Goal: Transaction & Acquisition: Purchase product/service

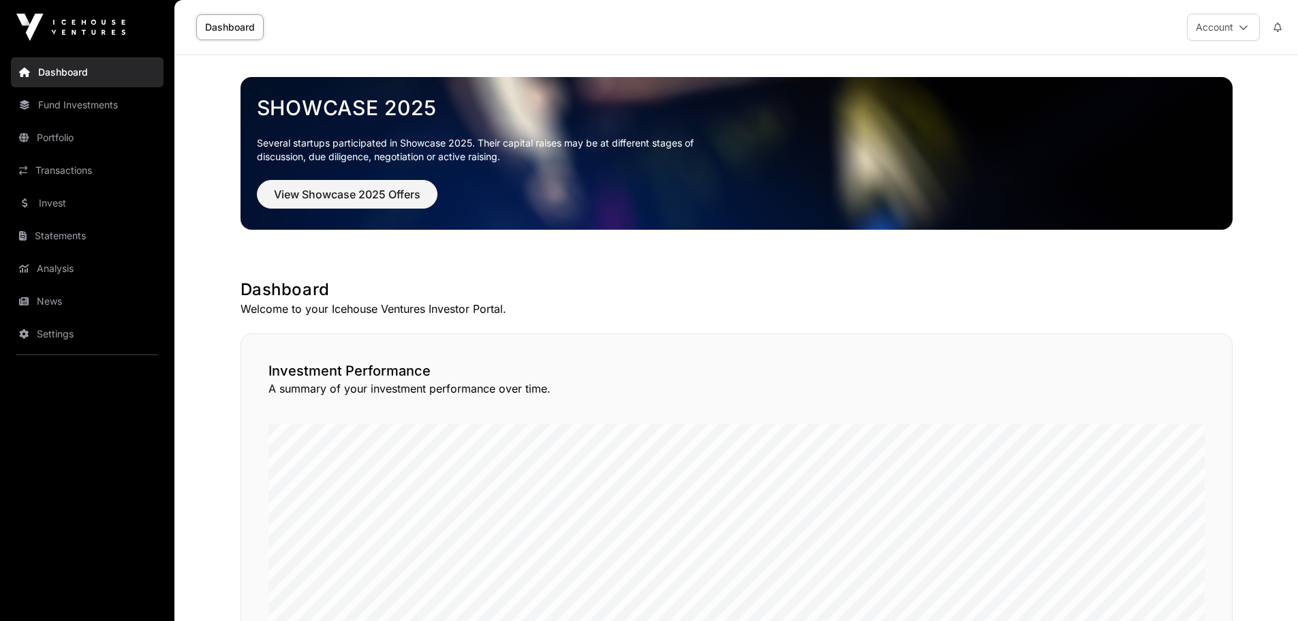
click at [63, 204] on link "Invest" at bounding box center [87, 203] width 153 height 30
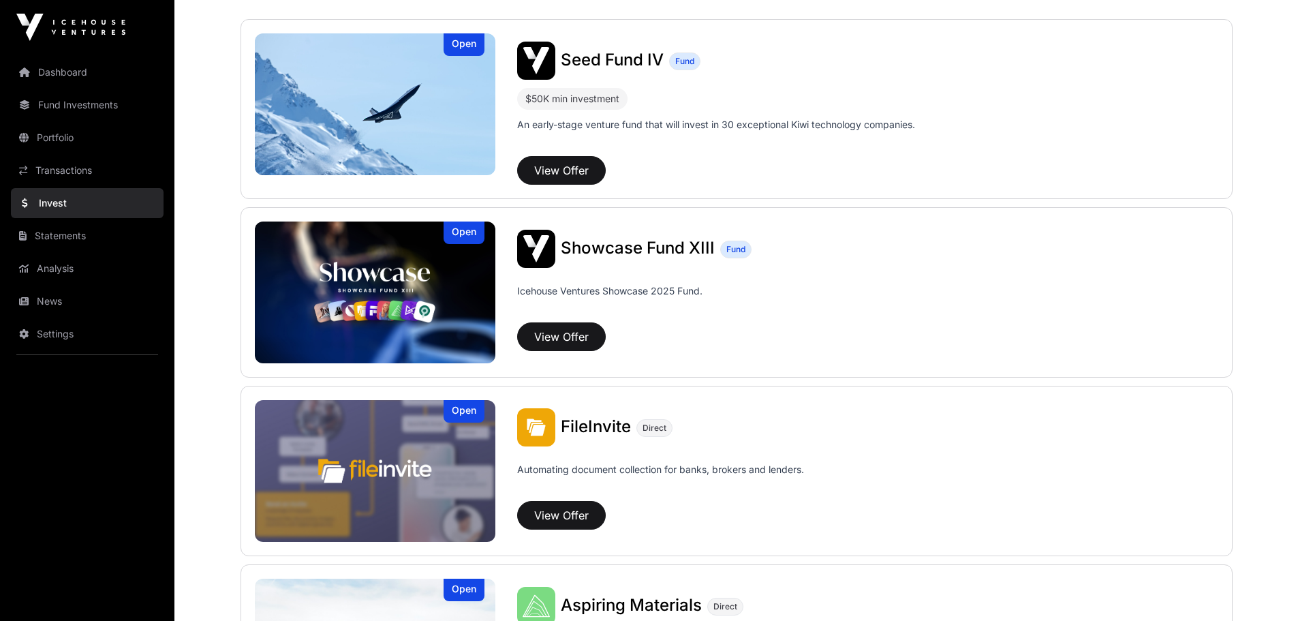
scroll to position [203, 0]
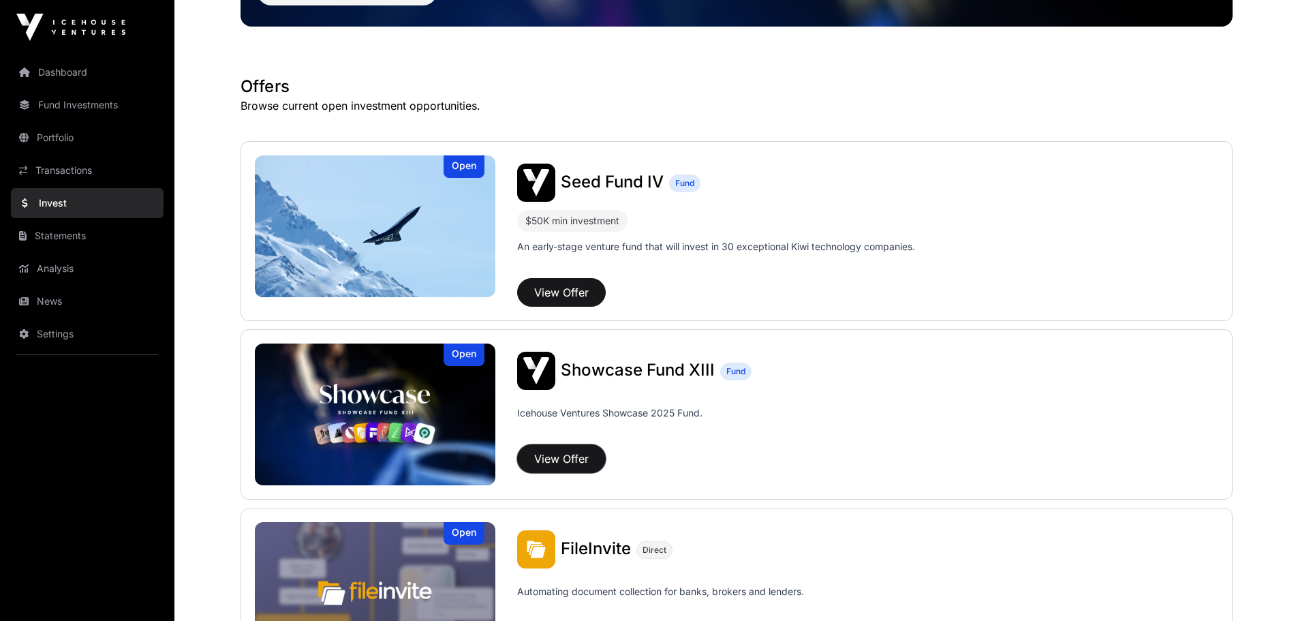
click at [554, 375] on button "View Offer" at bounding box center [561, 458] width 89 height 29
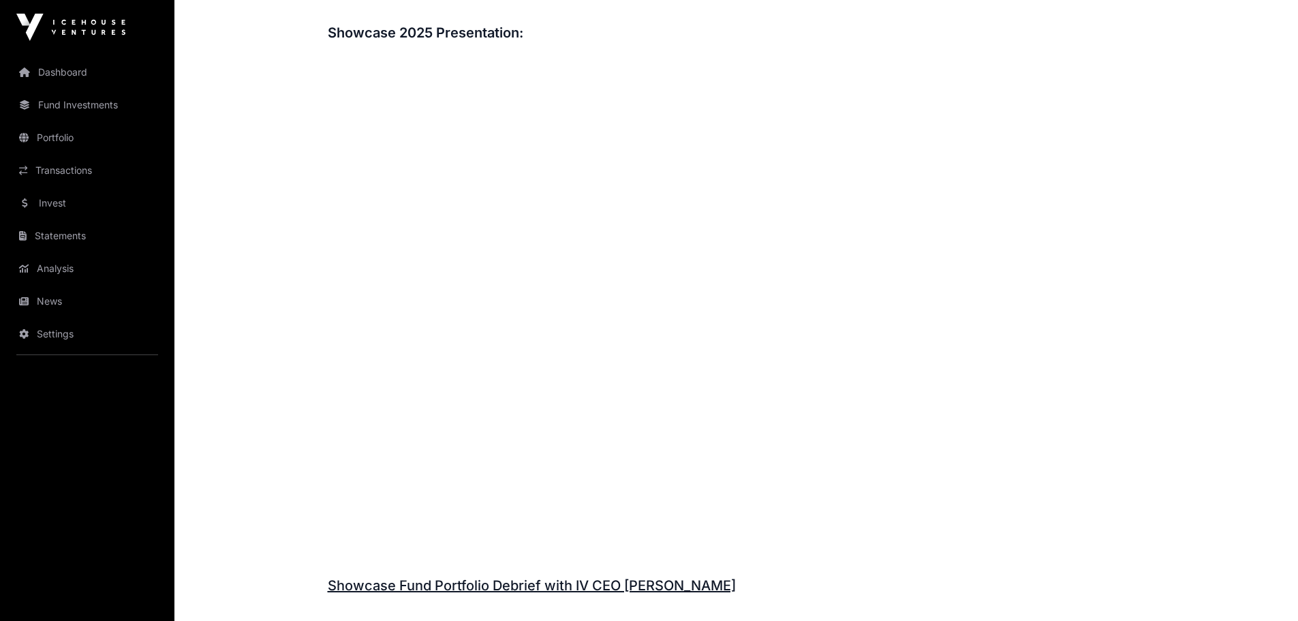
scroll to position [1839, 0]
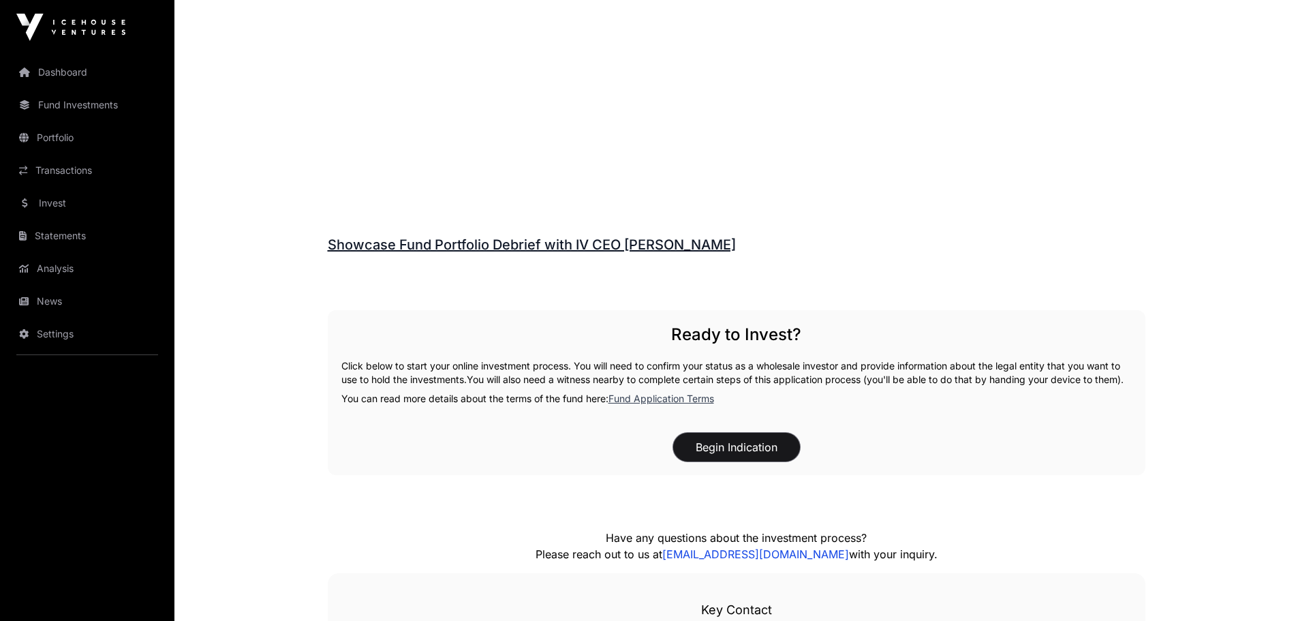
click at [742, 375] on button "Begin Indication" at bounding box center [736, 447] width 127 height 29
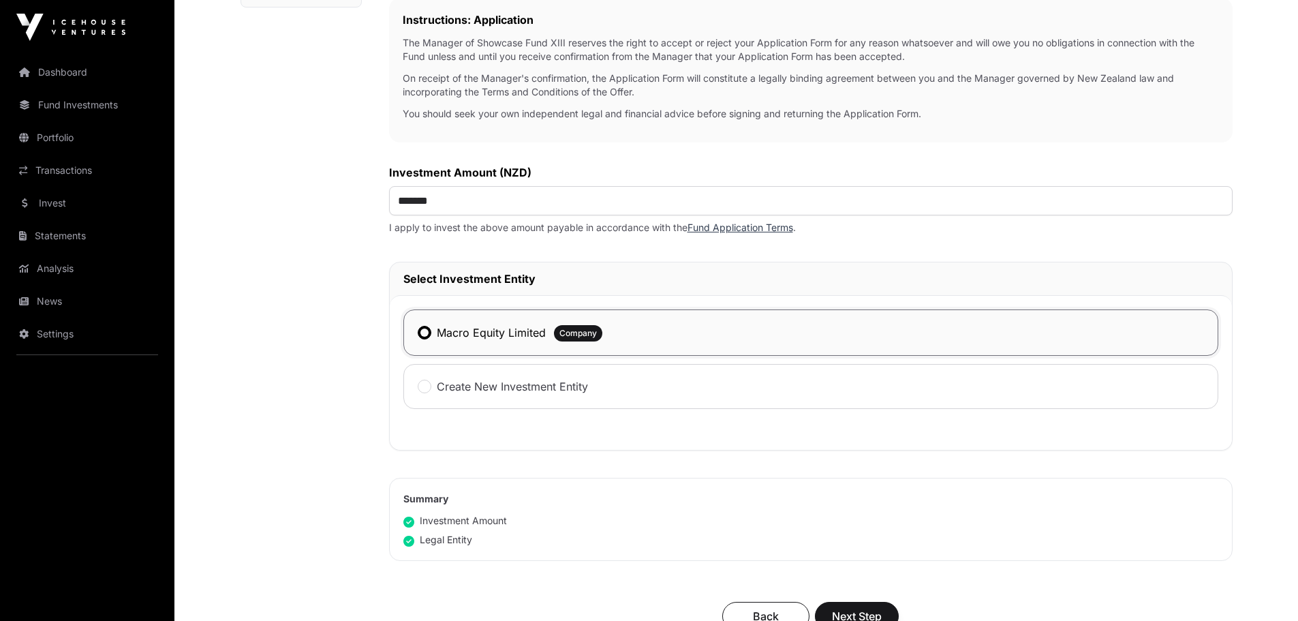
scroll to position [409, 0]
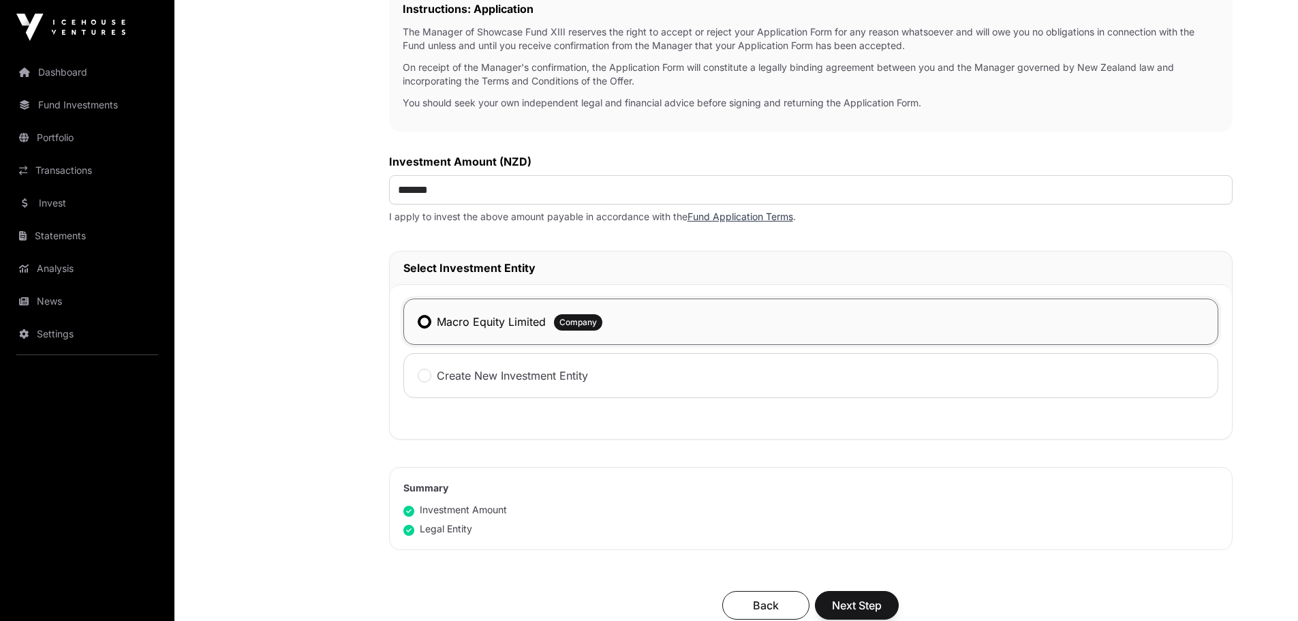
click at [450, 329] on label "Macro Equity Limited" at bounding box center [491, 321] width 109 height 16
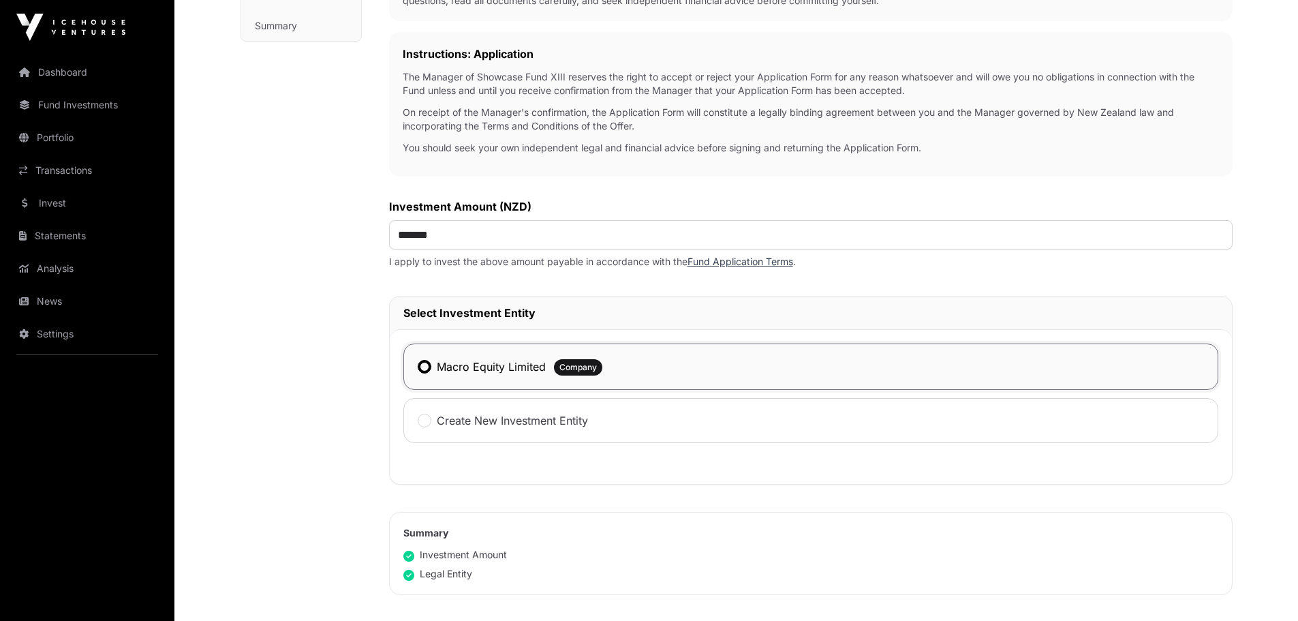
scroll to position [613, 0]
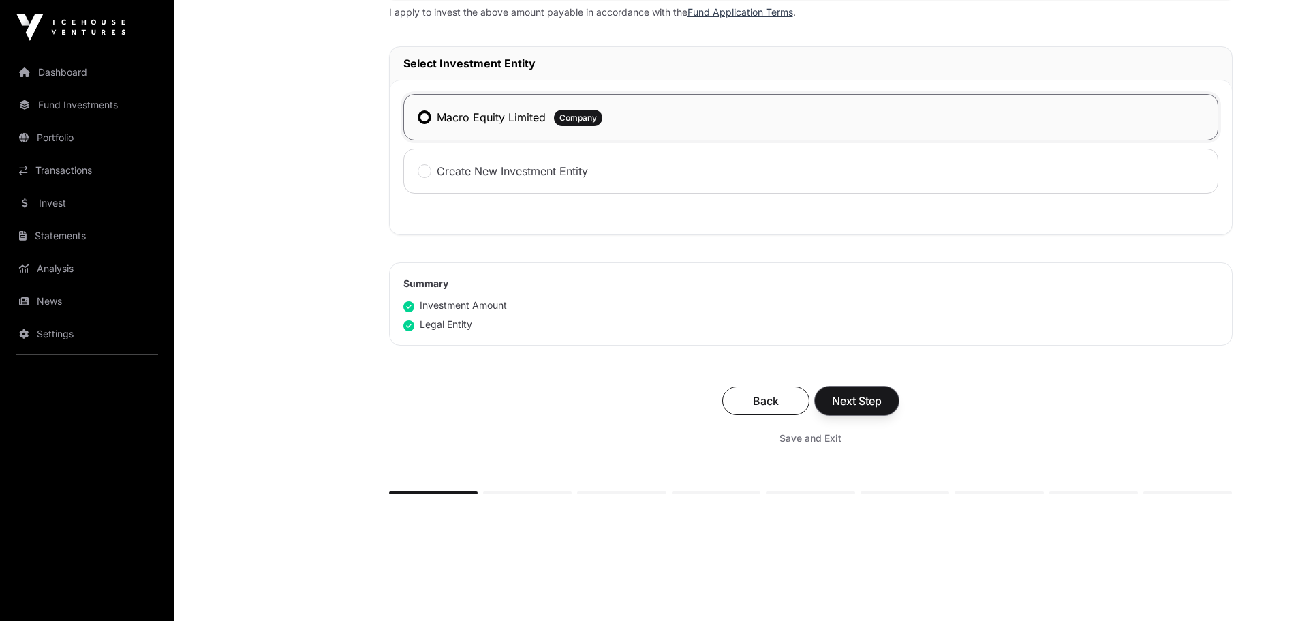
click at [856, 375] on span "Next Step" at bounding box center [857, 400] width 50 height 16
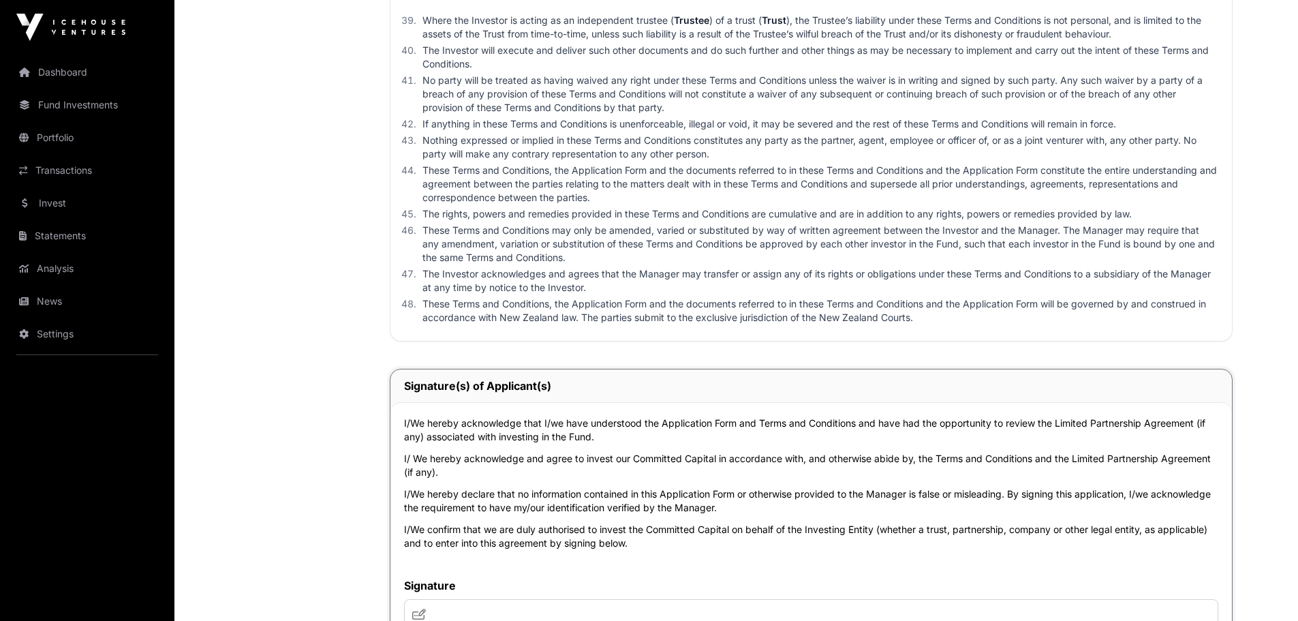
scroll to position [4496, 0]
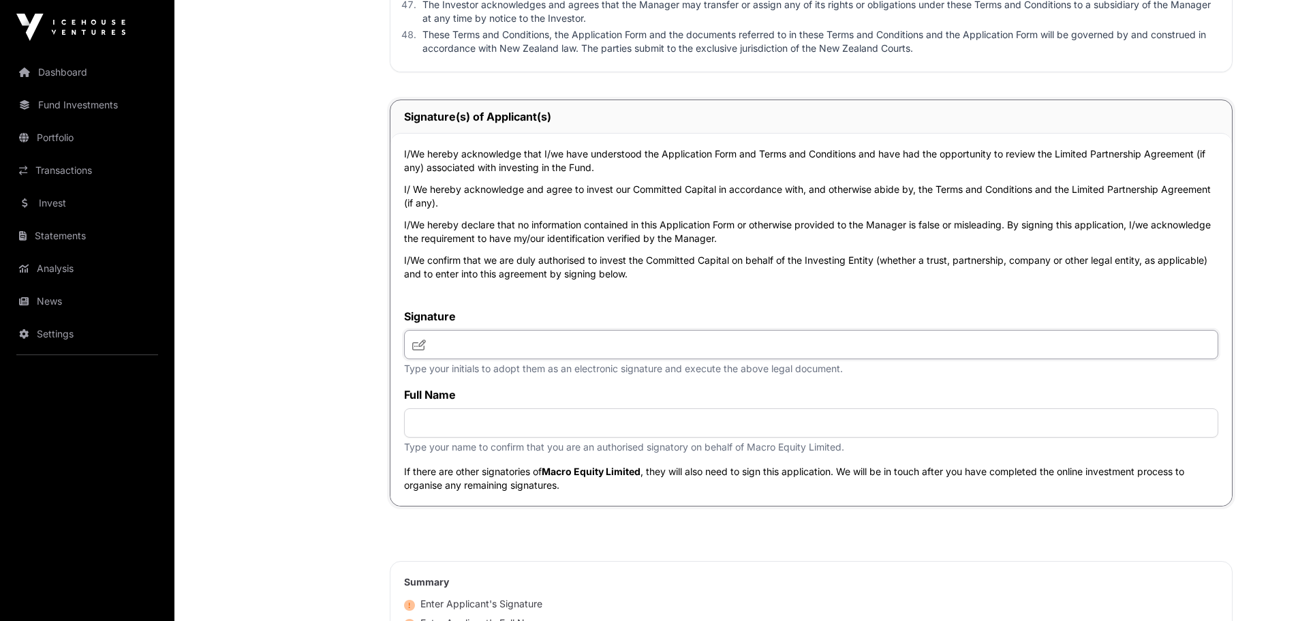
click at [450, 356] on input "text" at bounding box center [811, 344] width 814 height 29
click at [416, 345] on icon at bounding box center [419, 344] width 14 height 11
click at [466, 354] on input "text" at bounding box center [811, 344] width 814 height 29
type input "***"
click at [478, 375] on input "text" at bounding box center [811, 422] width 814 height 29
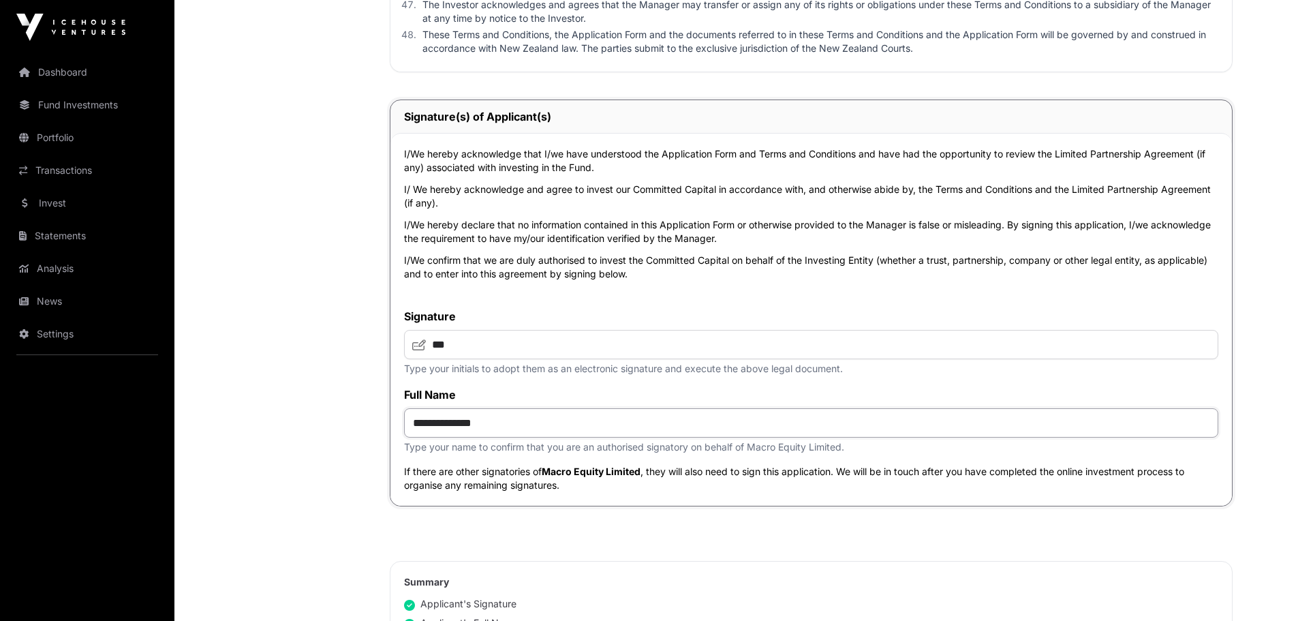
scroll to position [4564, 0]
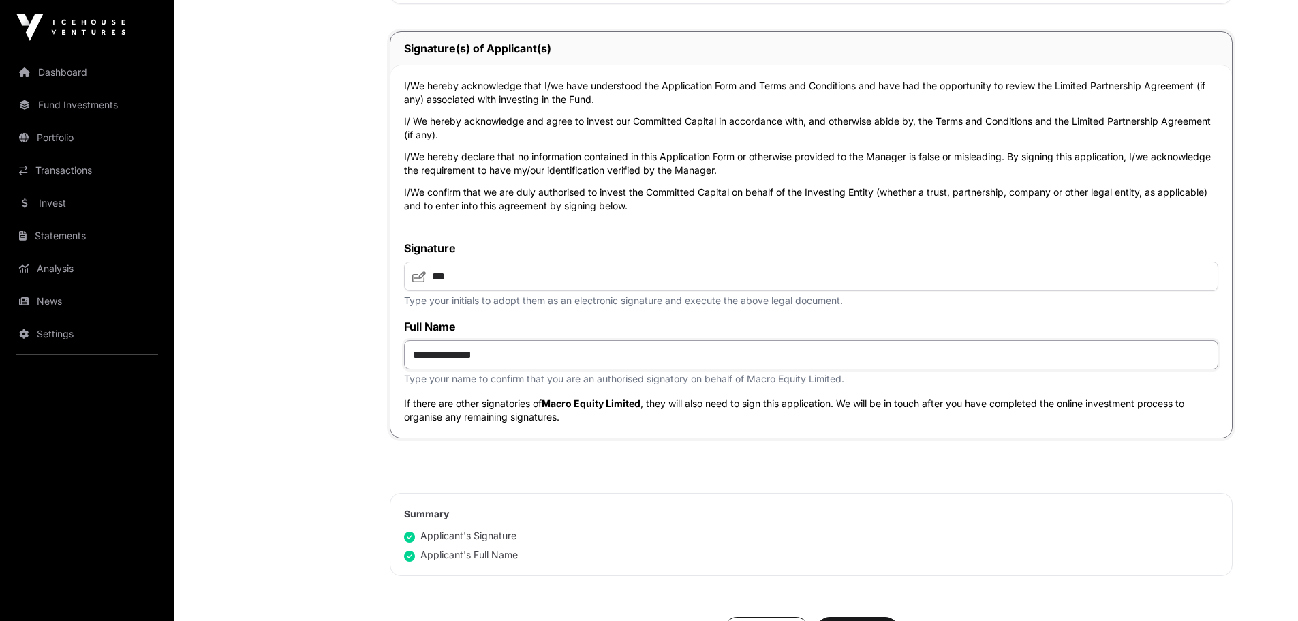
type input "**********"
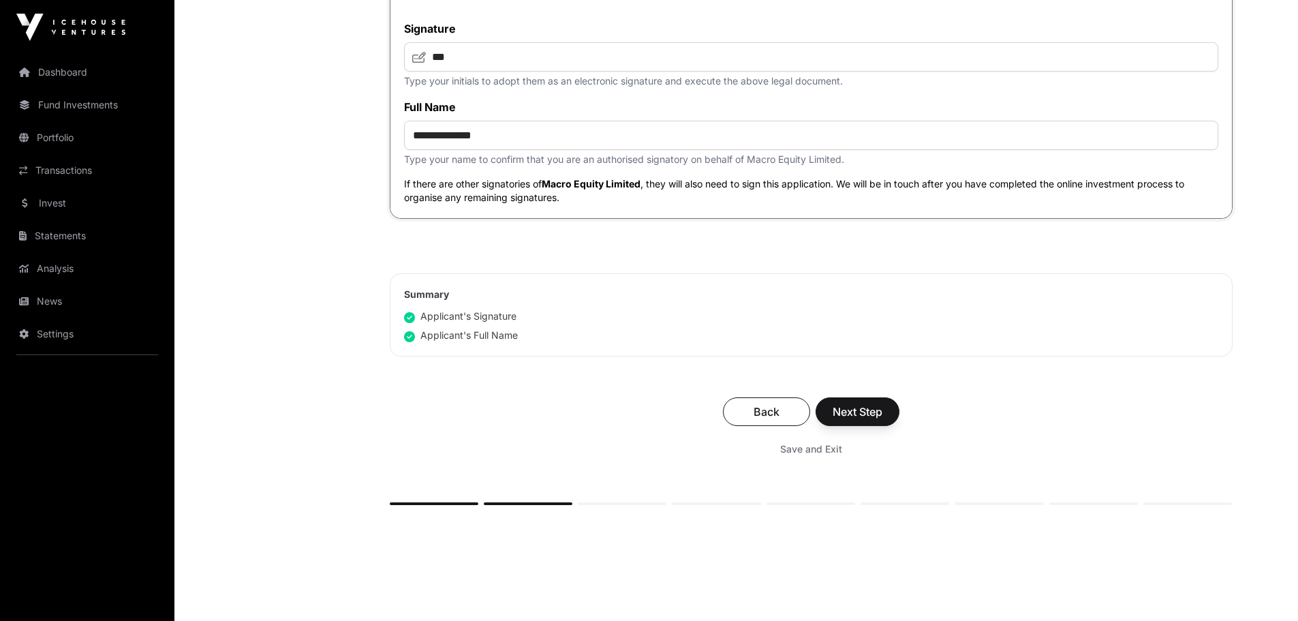
scroll to position [4836, 0]
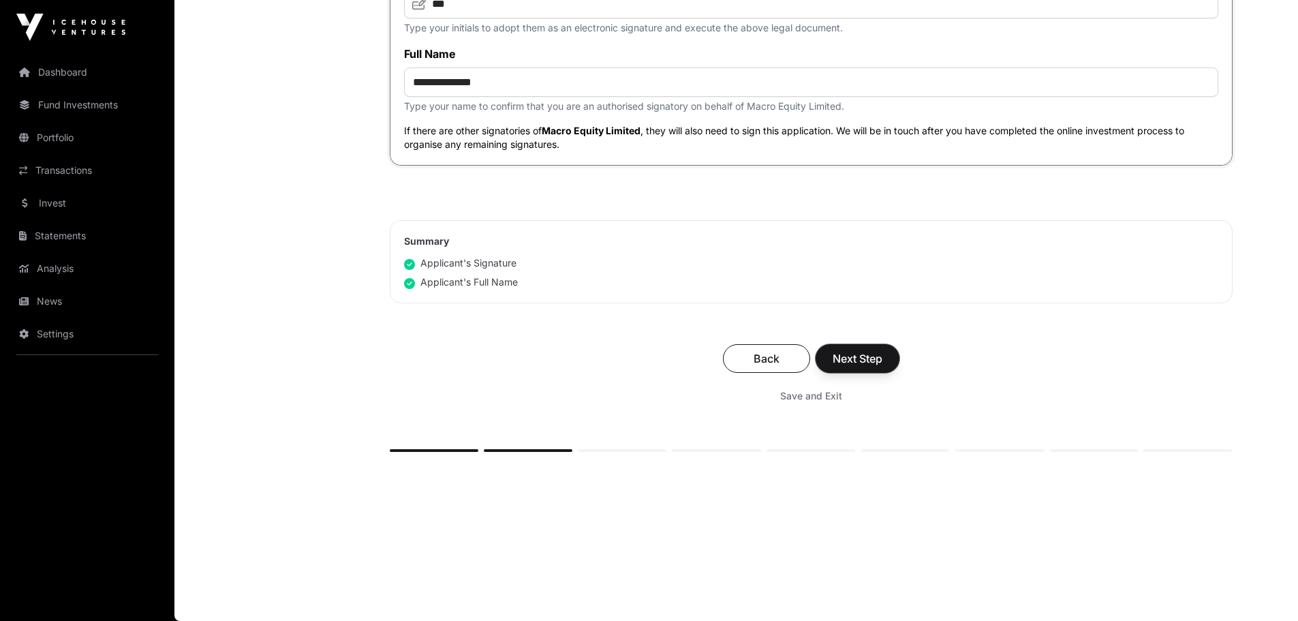
click at [861, 362] on span "Next Step" at bounding box center [857, 358] width 50 height 16
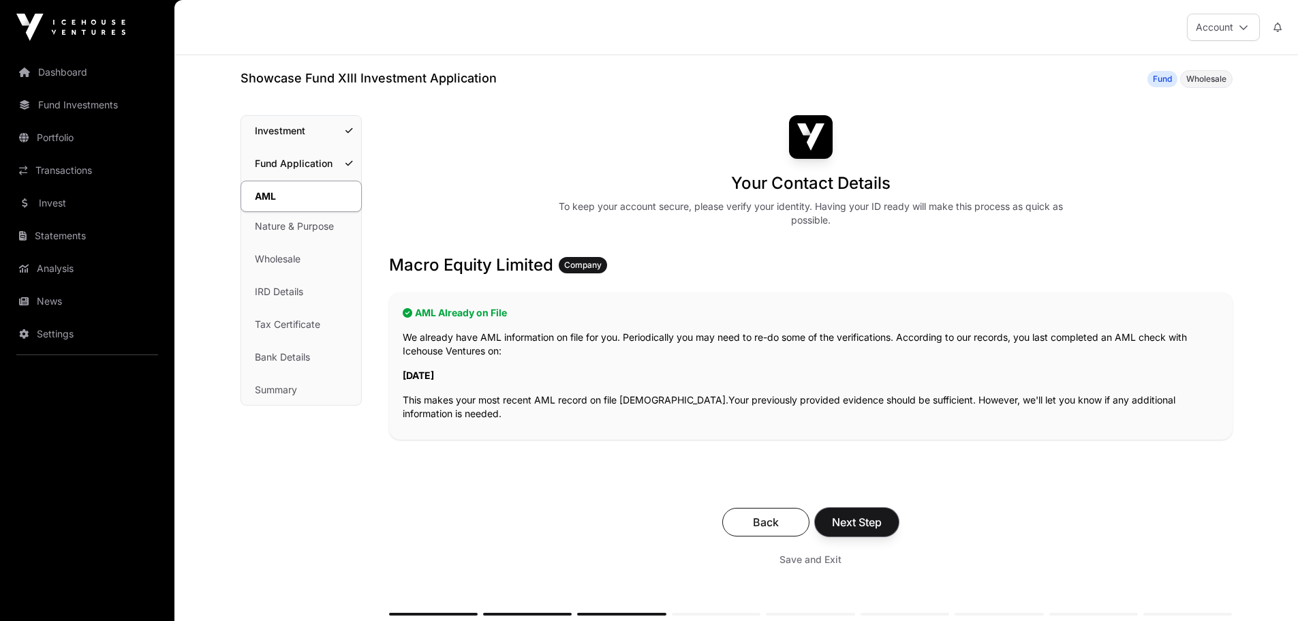
click at [861, 375] on span "Next Step" at bounding box center [857, 522] width 50 height 16
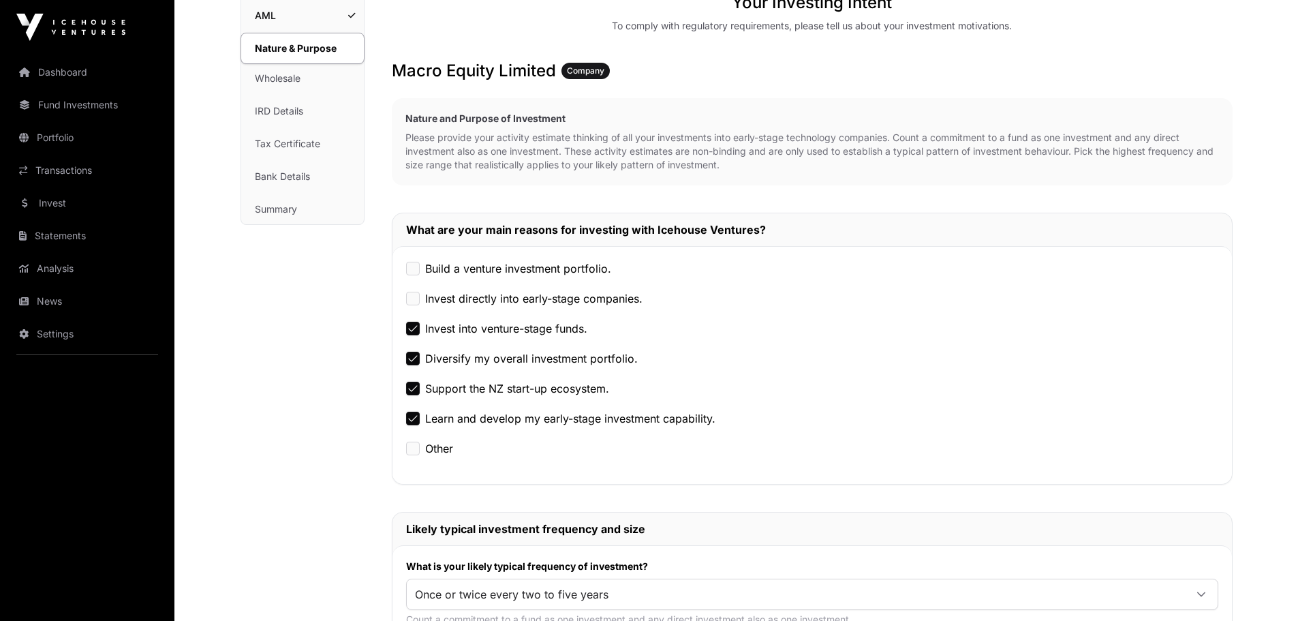
scroll to position [204, 0]
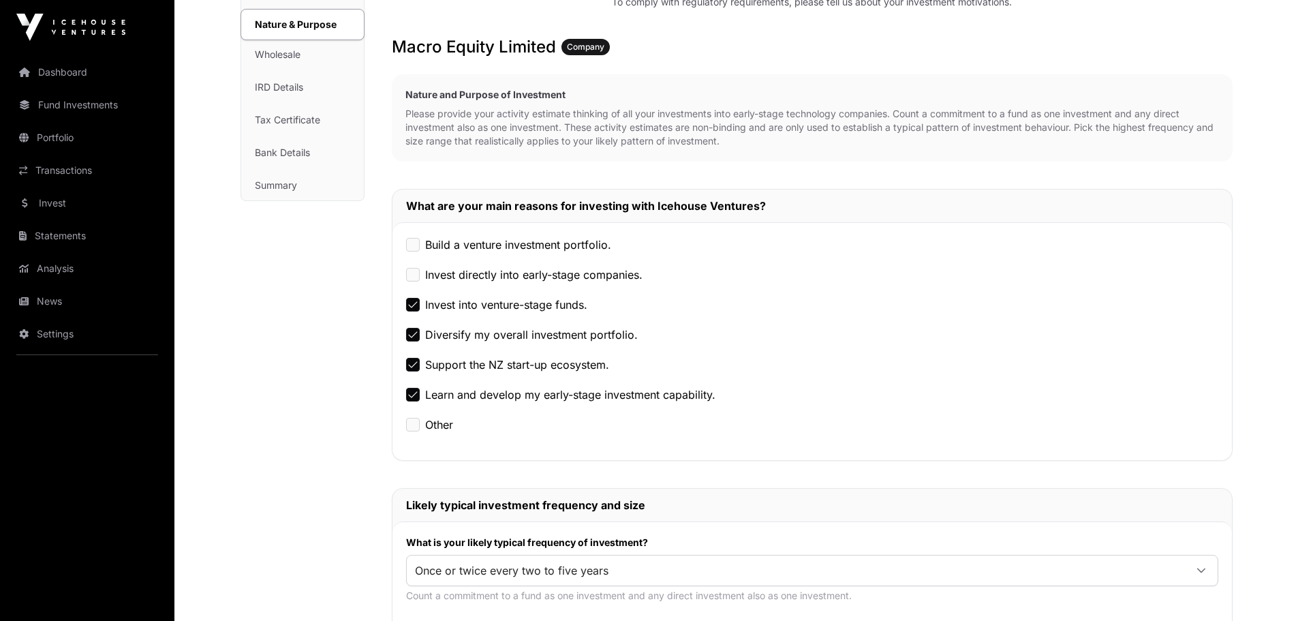
click at [509, 277] on label "Invest directly into early-stage companies." at bounding box center [533, 274] width 217 height 16
click at [473, 245] on label "Build a venture investment portfolio." at bounding box center [518, 244] width 186 height 16
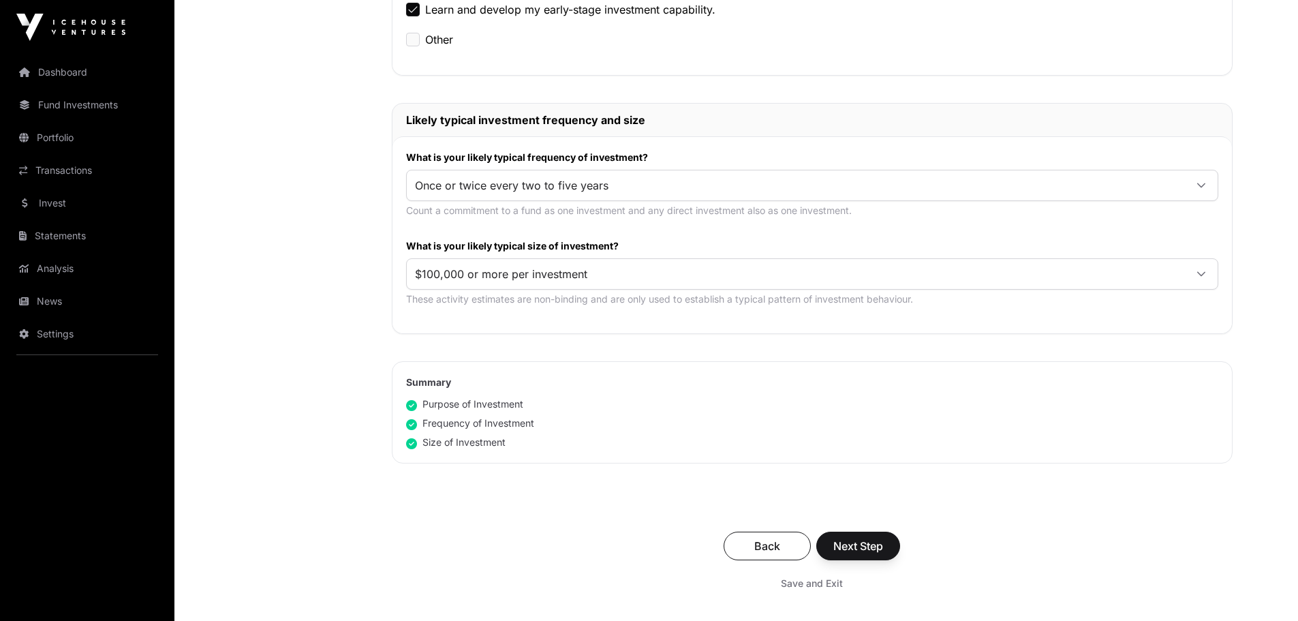
scroll to position [613, 0]
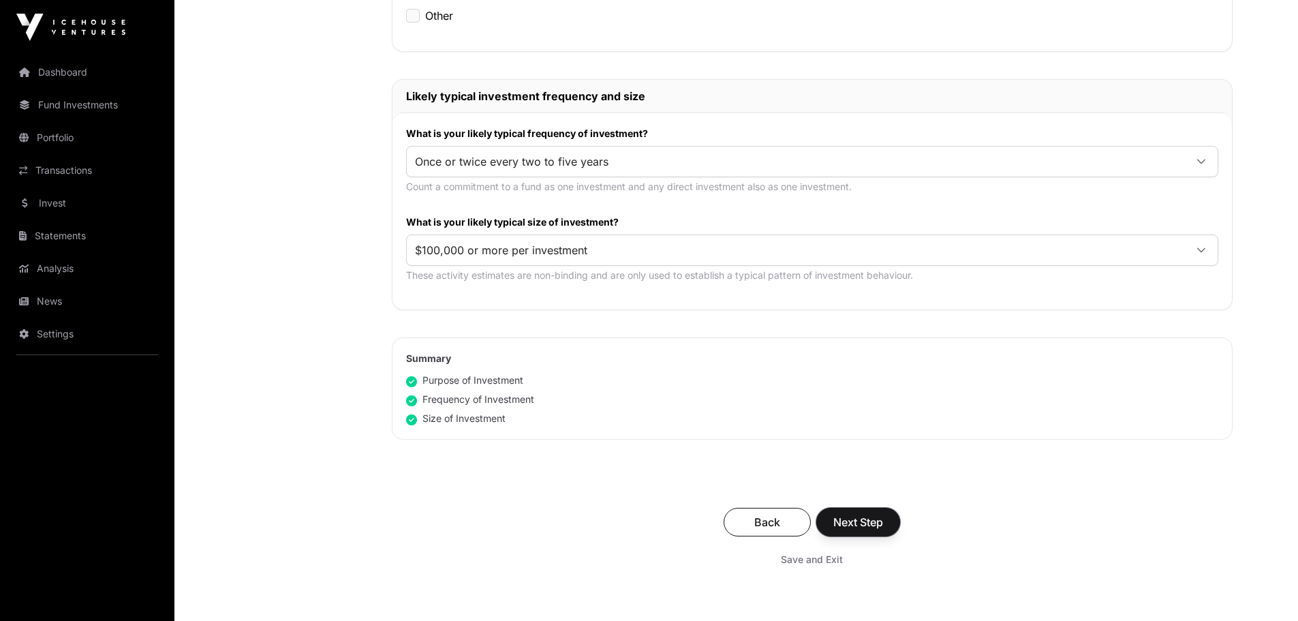
click at [861, 375] on span "Next Step" at bounding box center [858, 522] width 50 height 16
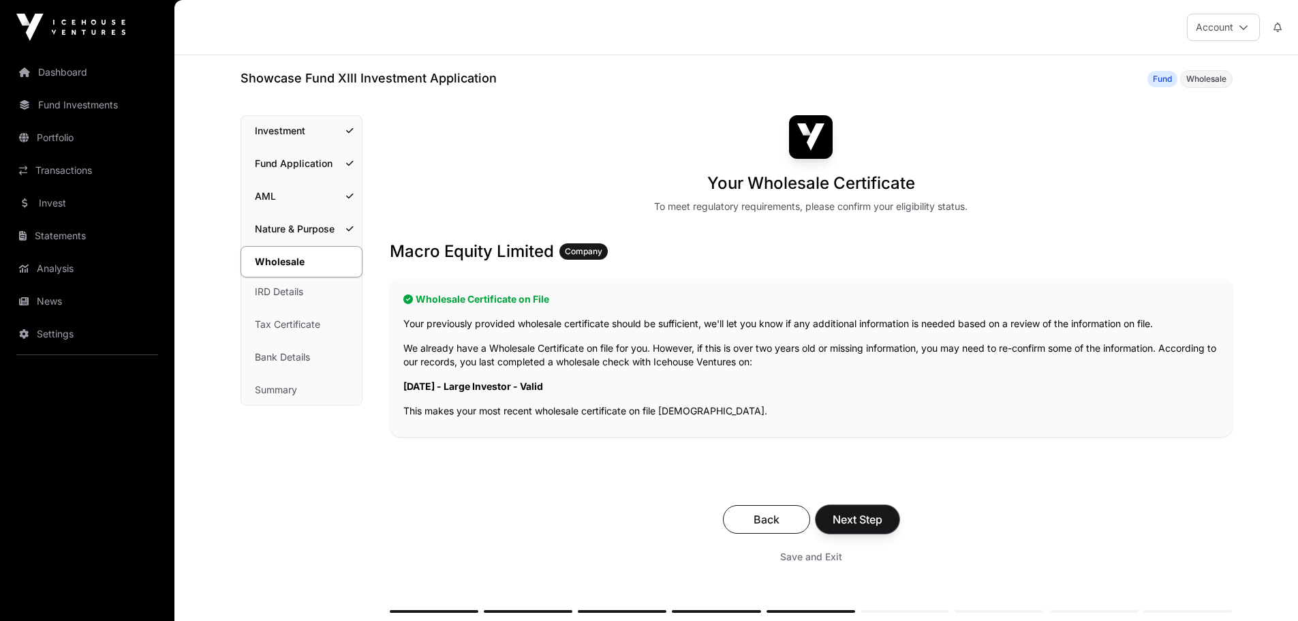
click at [861, 375] on span "Next Step" at bounding box center [857, 519] width 50 height 16
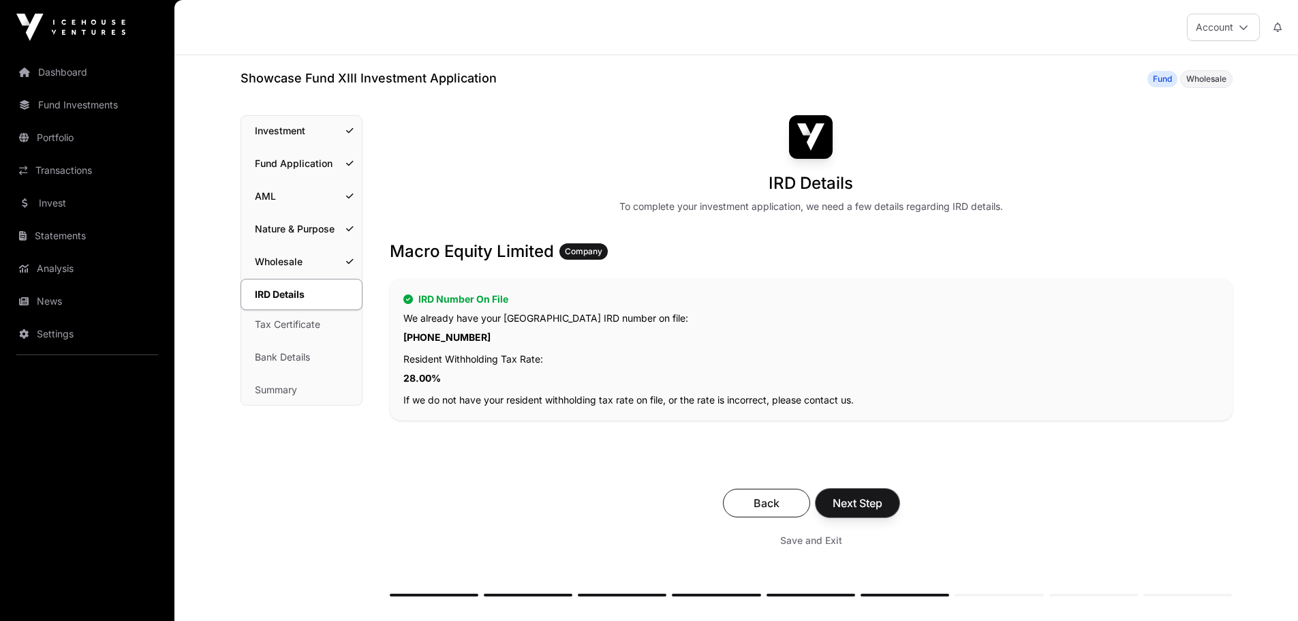
click at [847, 375] on span "Next Step" at bounding box center [857, 503] width 50 height 16
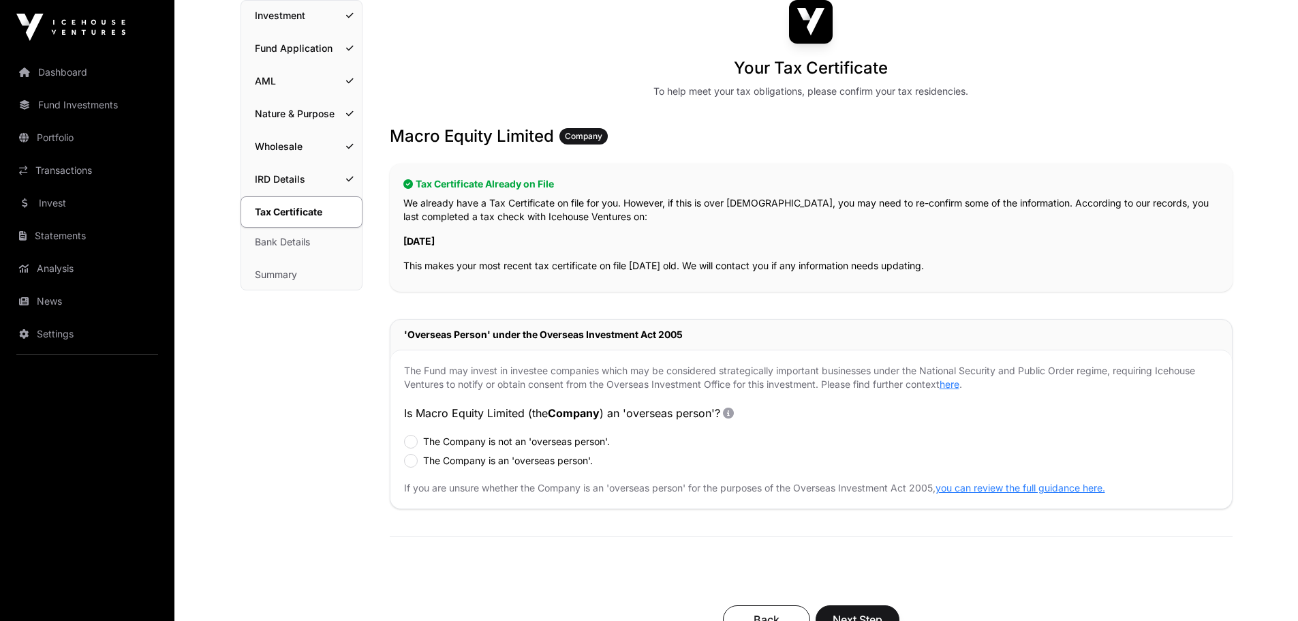
scroll to position [136, 0]
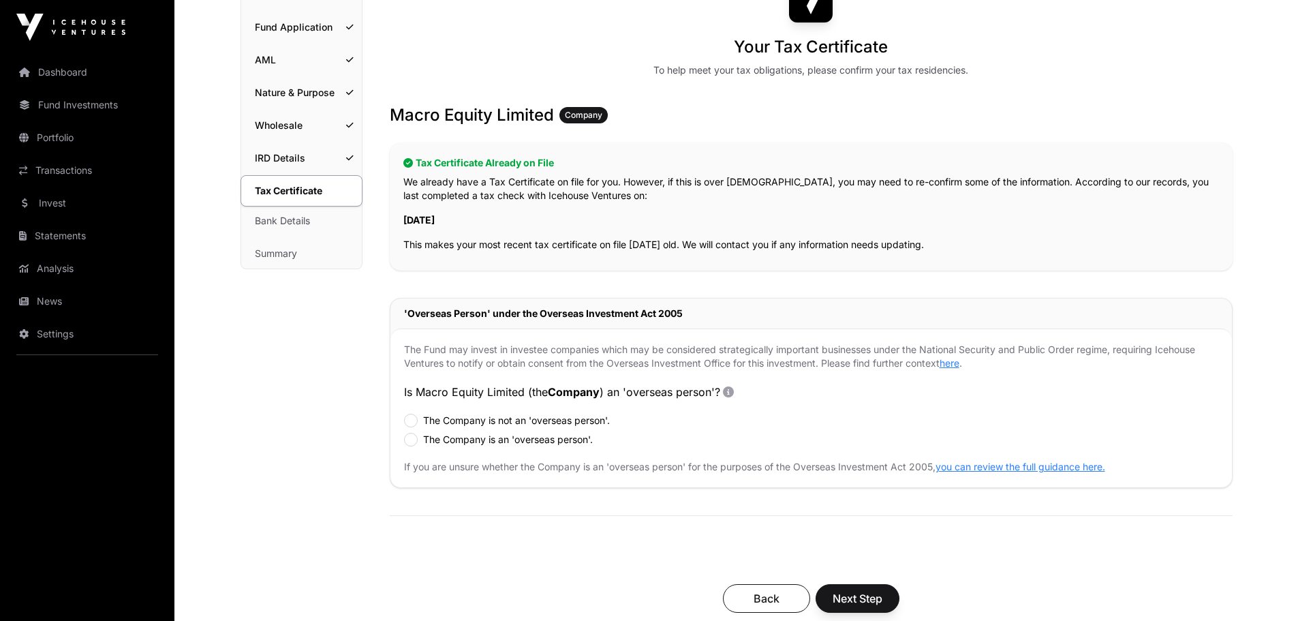
click at [403, 375] on div "The Fund may invest in investee companies which may be considered strategically…" at bounding box center [810, 407] width 841 height 159
click at [842, 375] on span "Next Step" at bounding box center [857, 598] width 50 height 16
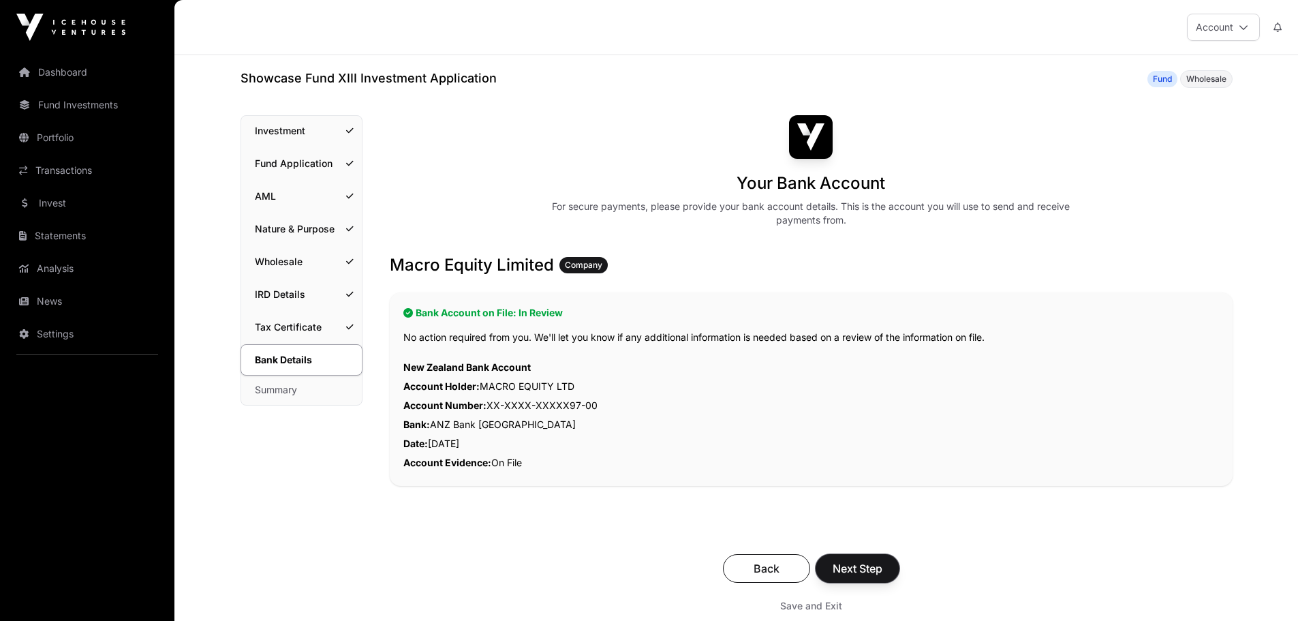
click at [851, 375] on span "Next Step" at bounding box center [857, 568] width 50 height 16
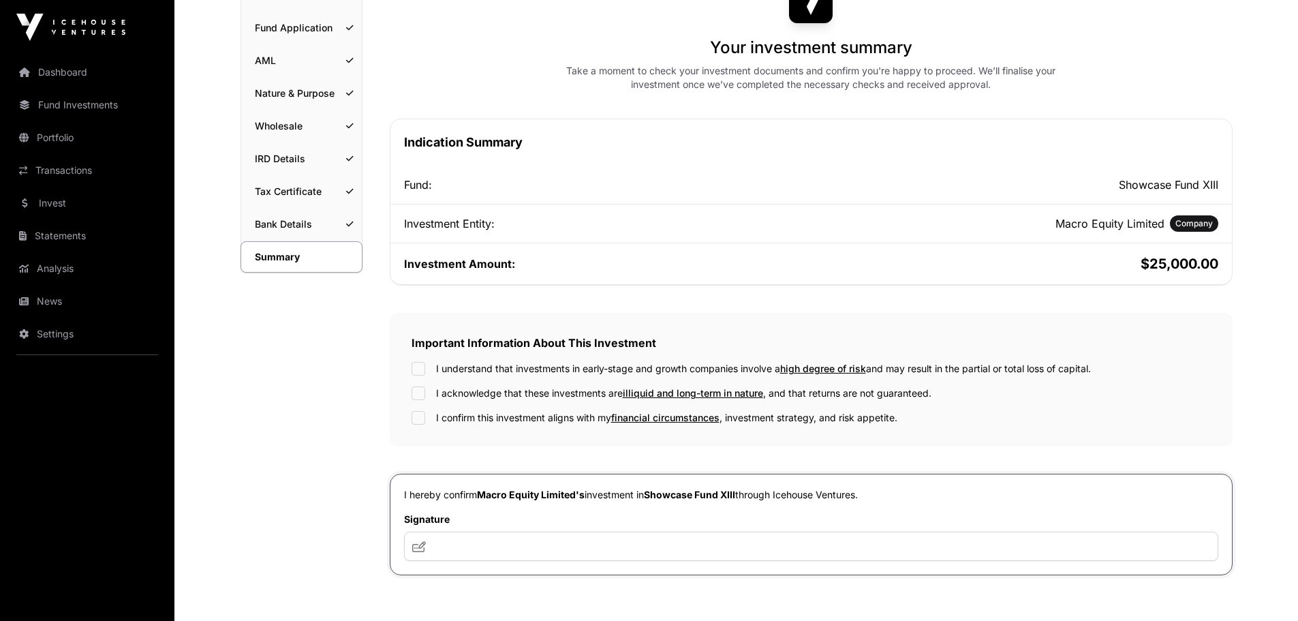
scroll to position [136, 0]
click at [430, 369] on div "I understand that investments in early-stage and growth companies involve a hig…" at bounding box center [810, 368] width 799 height 14
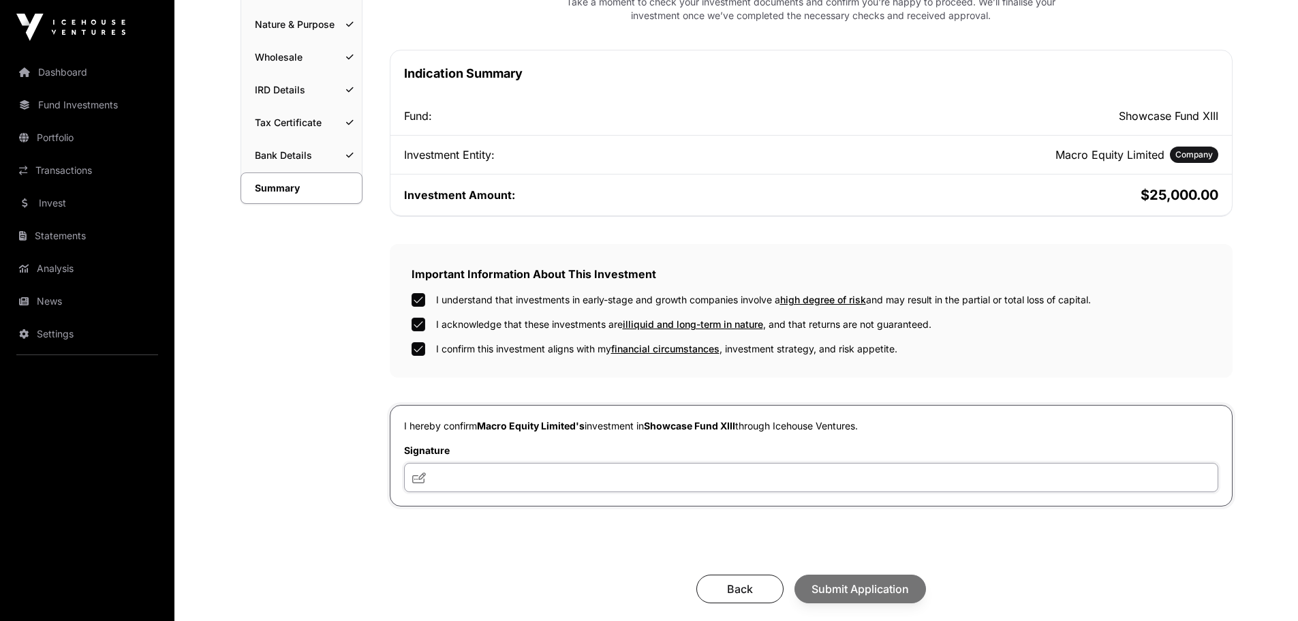
click at [469, 375] on input "text" at bounding box center [811, 477] width 814 height 29
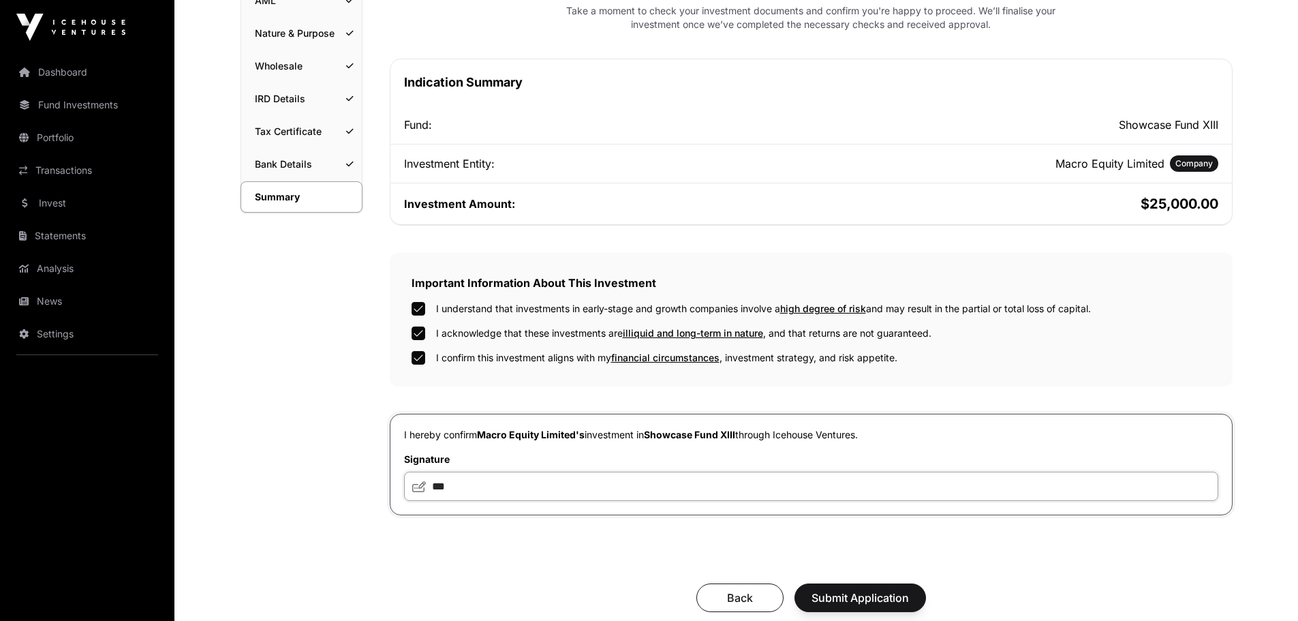
scroll to position [272, 0]
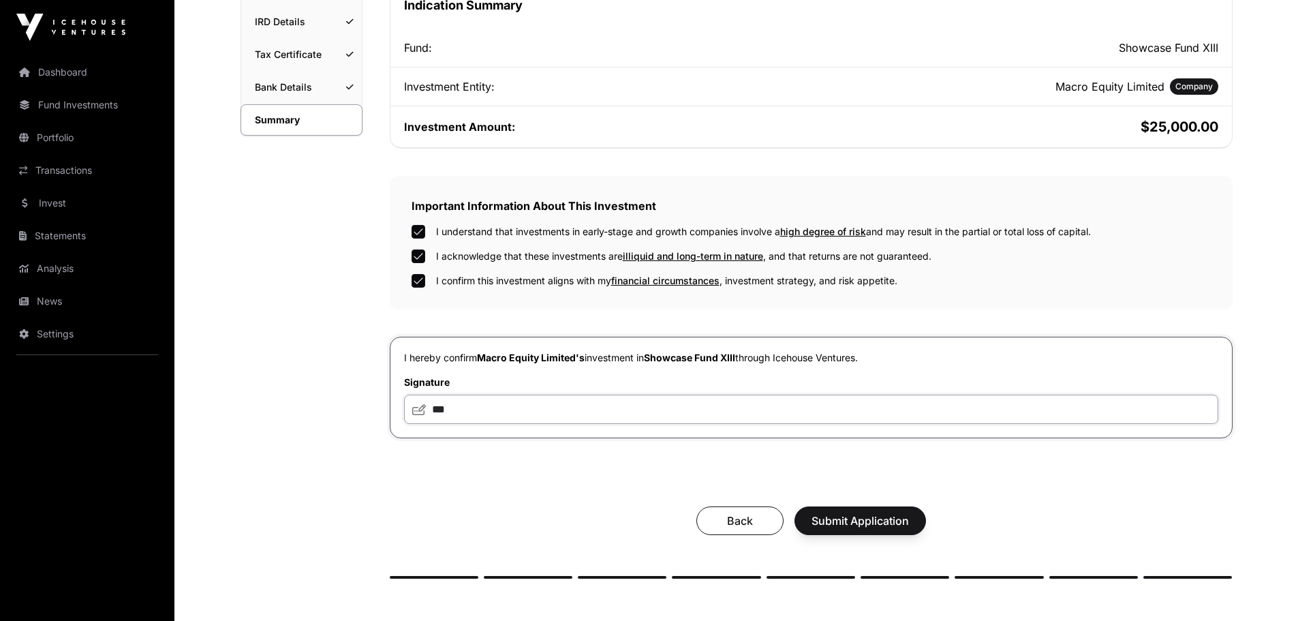
type input "***"
click at [837, 375] on span "Submit Application" at bounding box center [859, 520] width 97 height 16
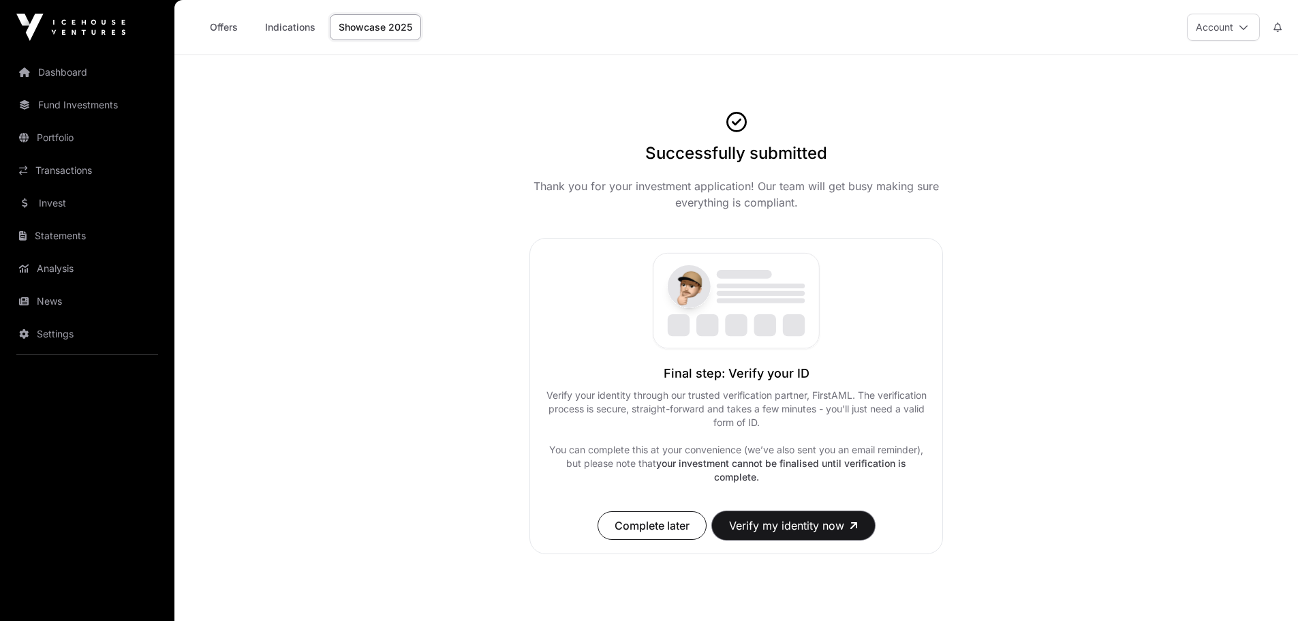
click at [816, 375] on button "Verify my identity now" at bounding box center [793, 525] width 163 height 29
click at [61, 70] on link "Dashboard" at bounding box center [87, 72] width 153 height 30
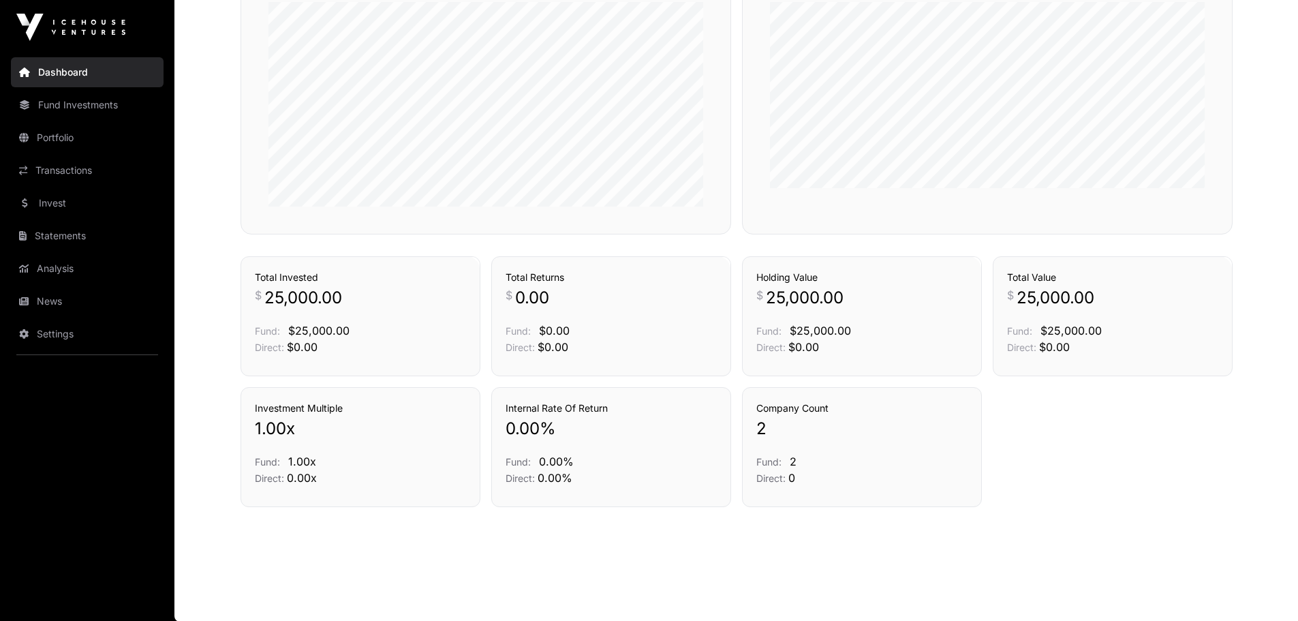
scroll to position [860, 0]
click at [63, 102] on link "Fund Investments" at bounding box center [87, 105] width 153 height 30
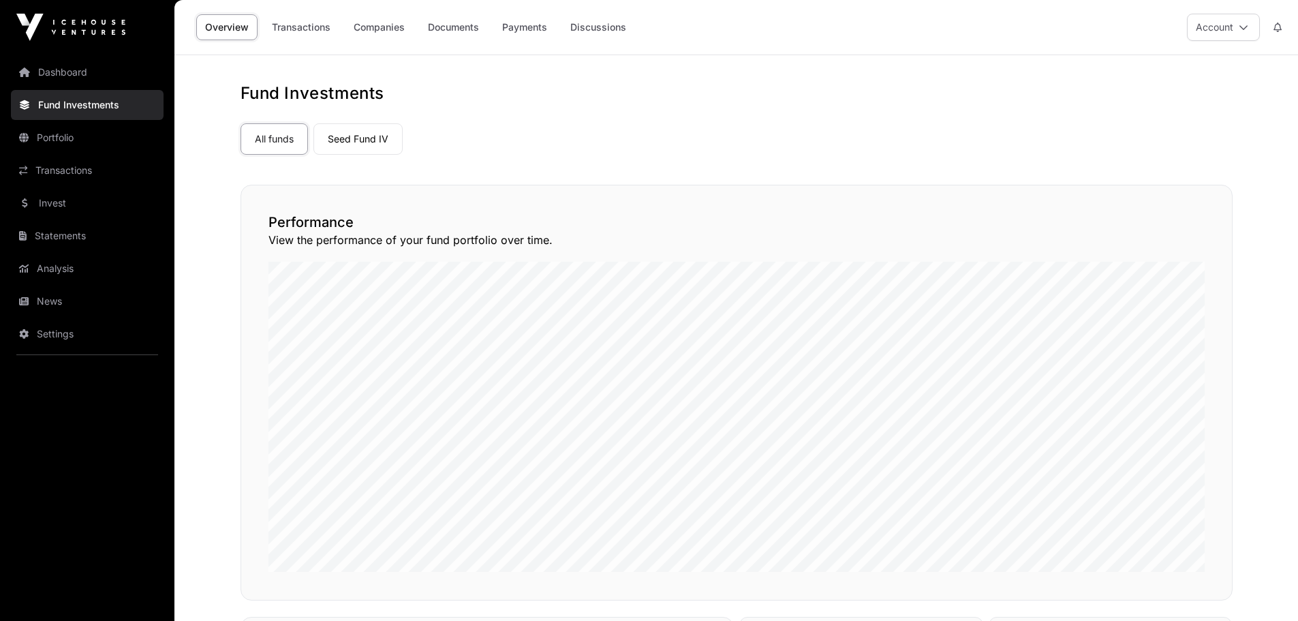
click at [58, 206] on link "Invest" at bounding box center [87, 203] width 153 height 30
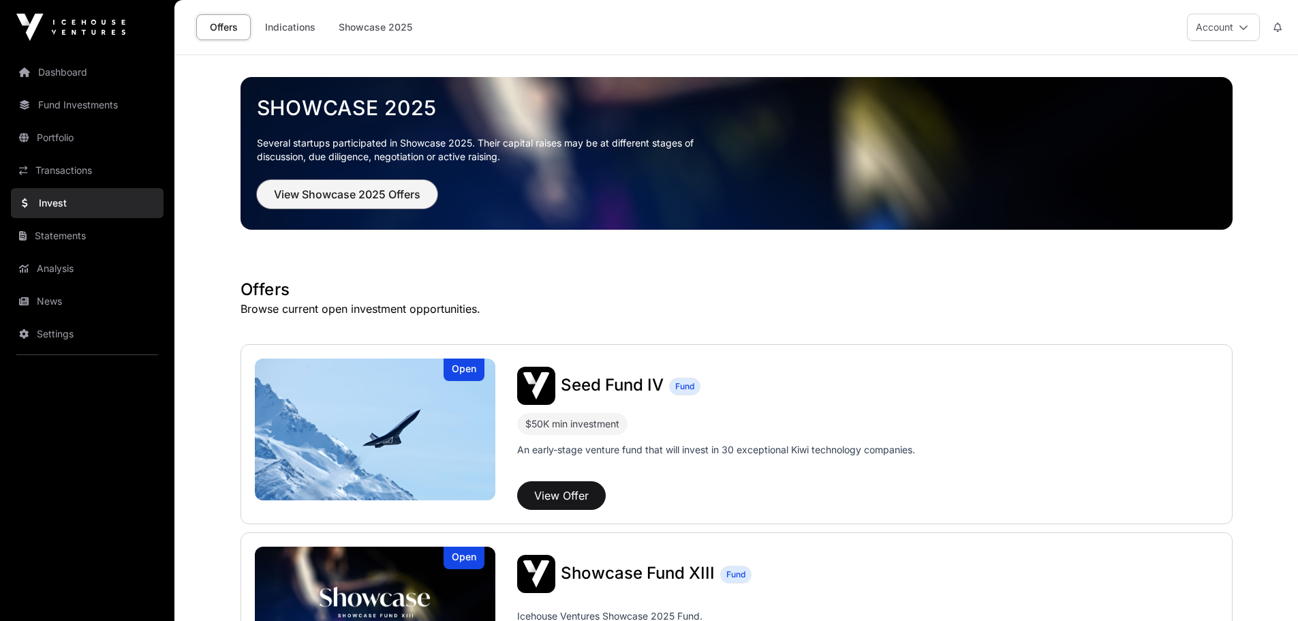
click at [393, 199] on span "View Showcase 2025 Offers" at bounding box center [347, 194] width 146 height 16
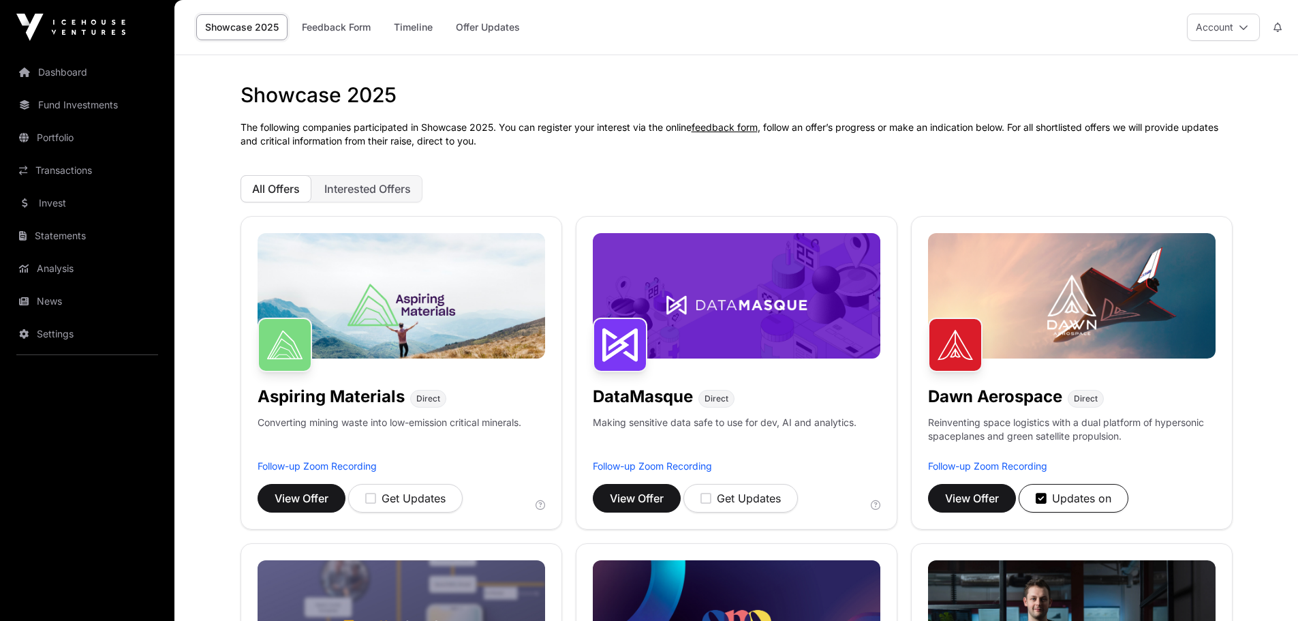
click at [59, 67] on link "Dashboard" at bounding box center [87, 72] width 153 height 30
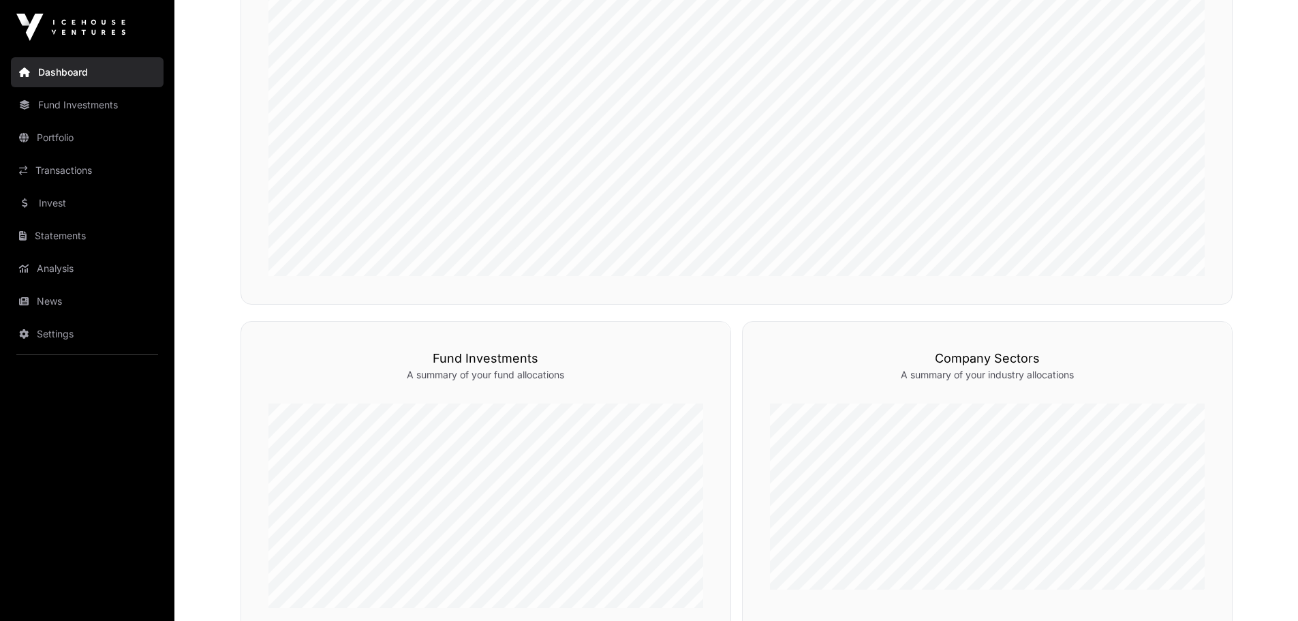
scroll to position [451, 0]
click at [65, 106] on link "Fund Investments" at bounding box center [87, 105] width 153 height 30
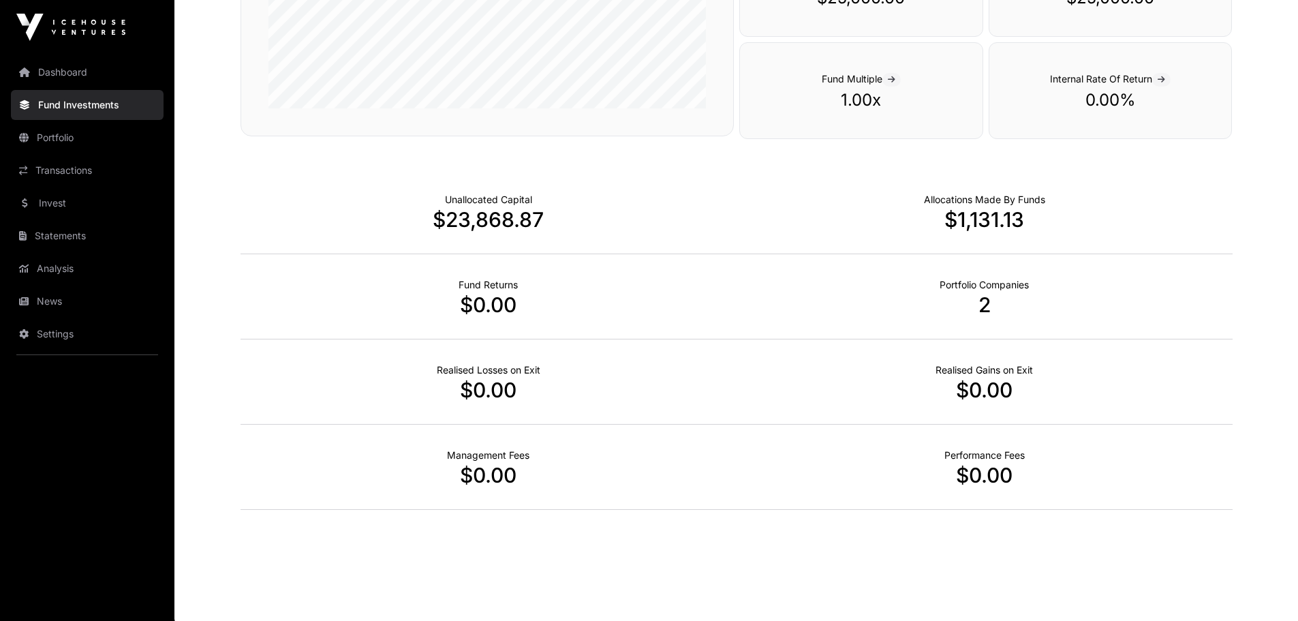
scroll to position [798, 0]
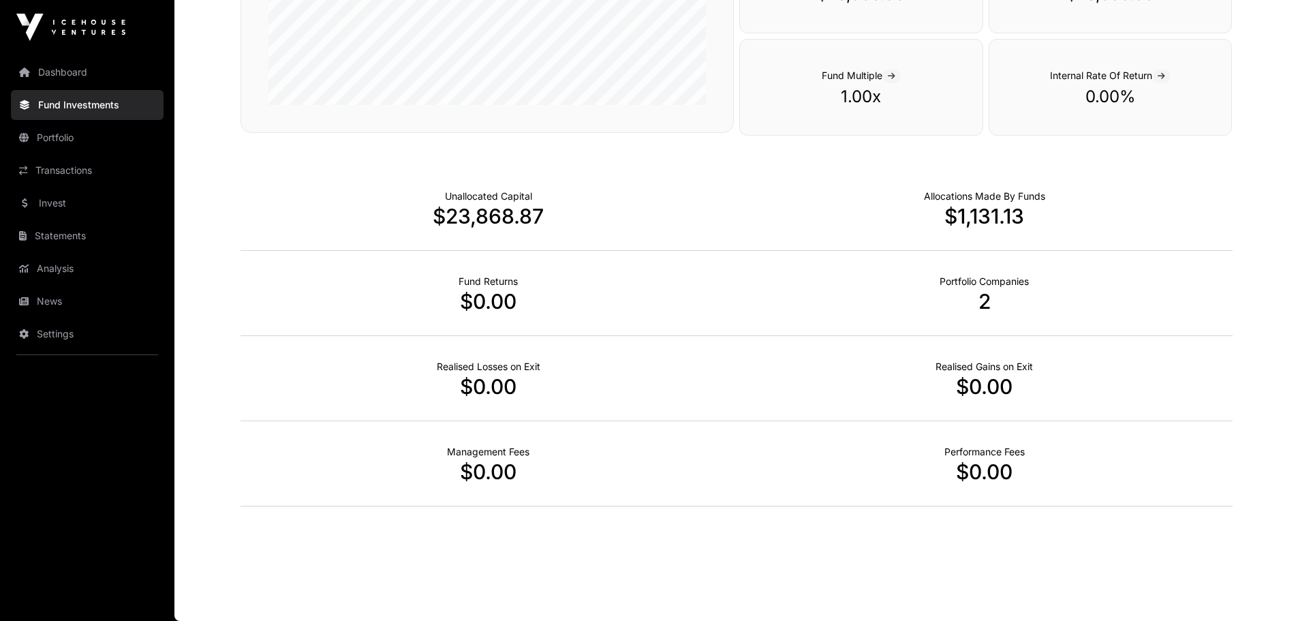
click at [57, 165] on link "Transactions" at bounding box center [87, 170] width 153 height 30
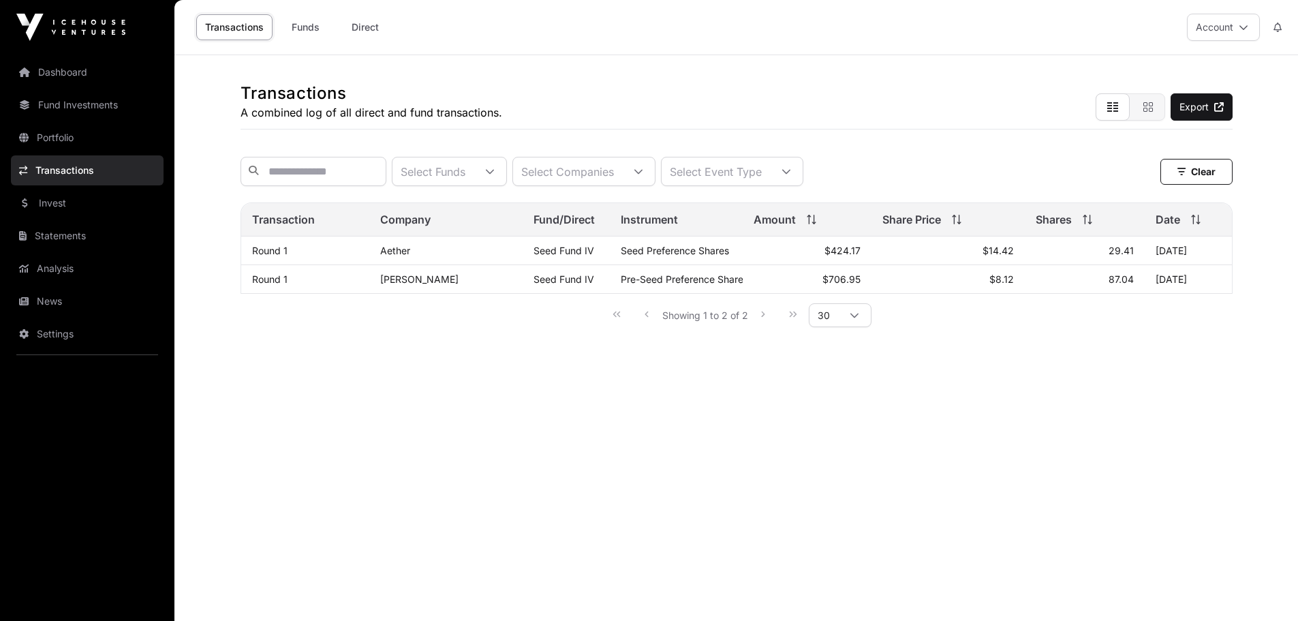
click at [48, 202] on link "Invest" at bounding box center [87, 203] width 153 height 30
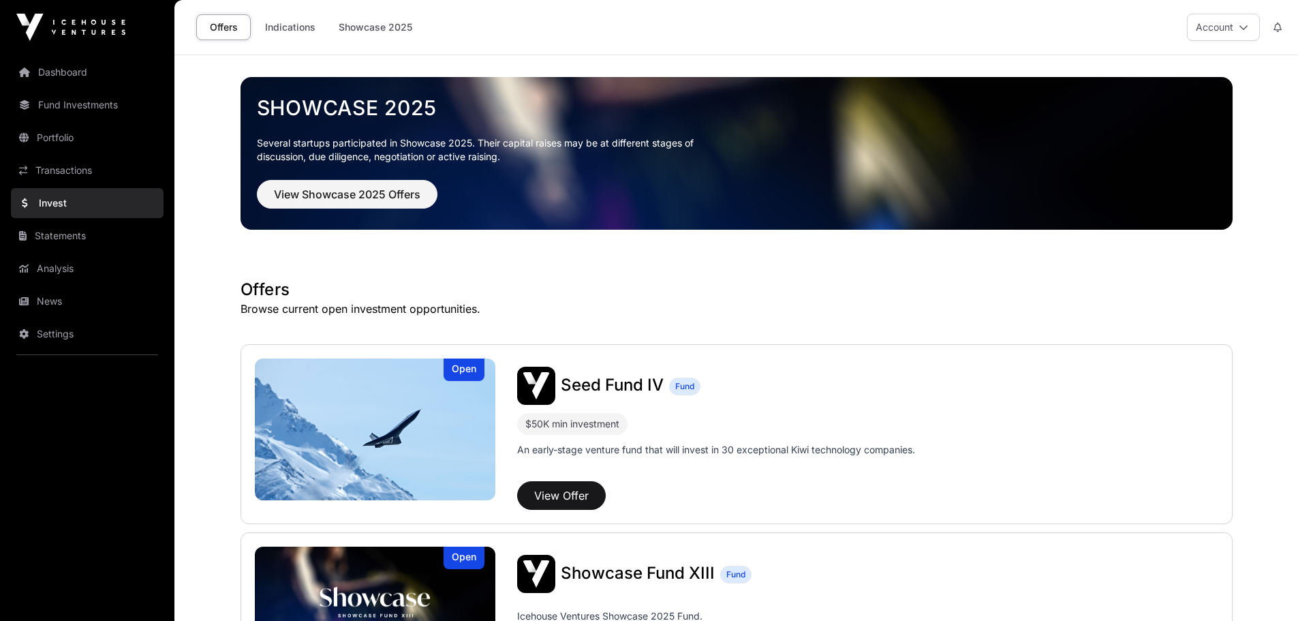
click at [69, 239] on link "Statements" at bounding box center [87, 236] width 153 height 30
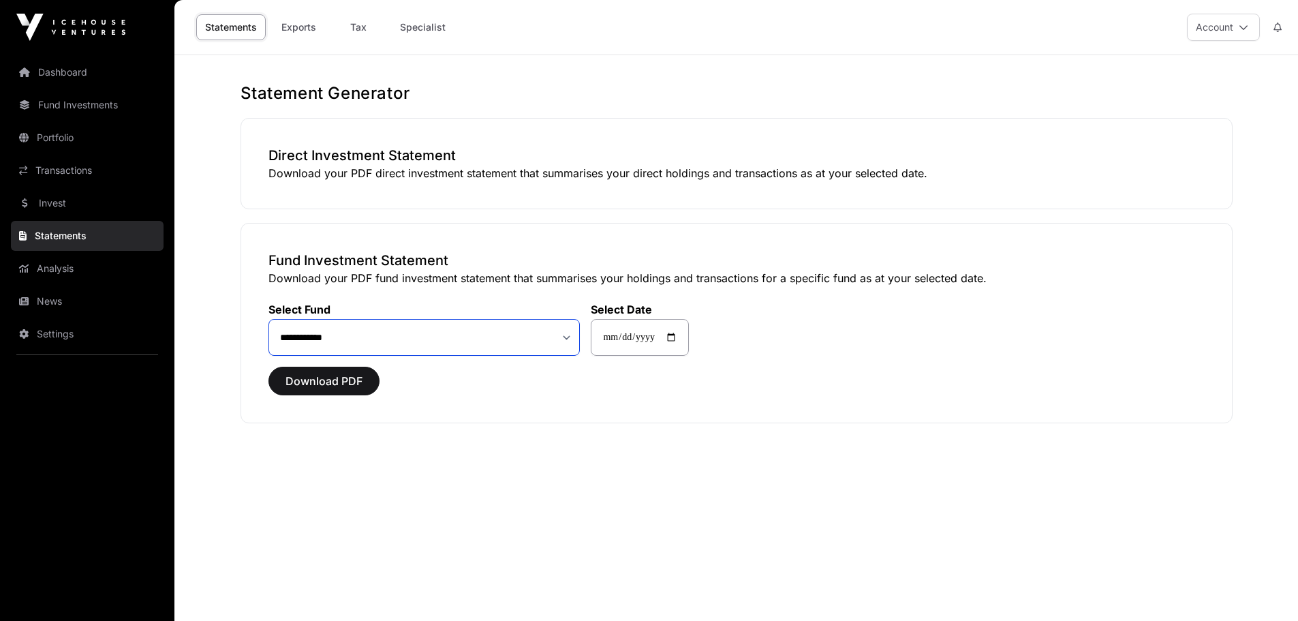
click at [546, 341] on select "**********" at bounding box center [424, 337] width 312 height 37
click at [547, 341] on select "**********" at bounding box center [424, 337] width 312 height 37
click at [49, 264] on link "Analysis" at bounding box center [87, 268] width 153 height 30
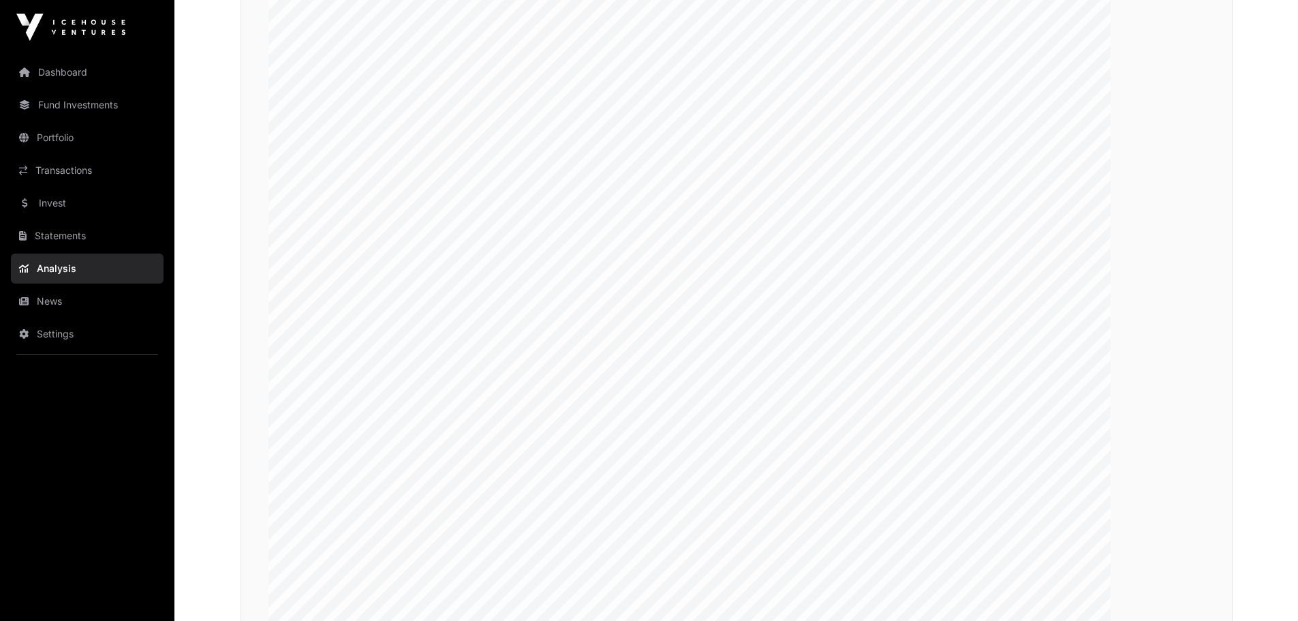
scroll to position [2520, 0]
click at [37, 299] on link "News" at bounding box center [87, 301] width 153 height 30
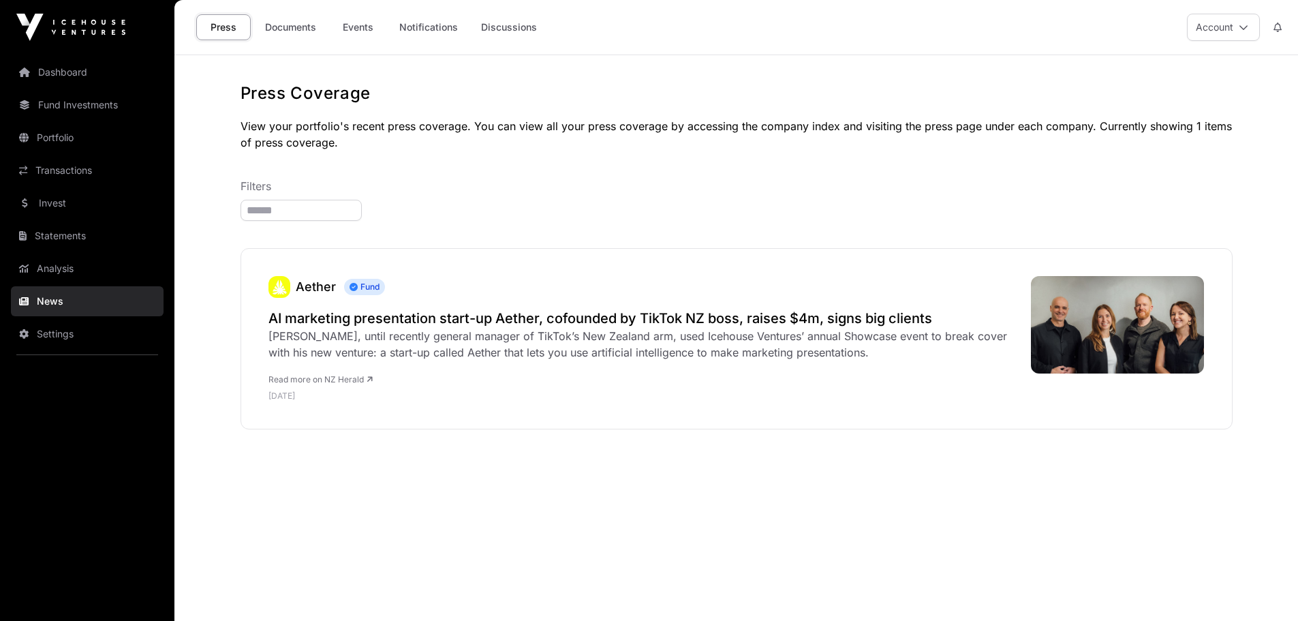
click at [55, 77] on link "Dashboard" at bounding box center [87, 72] width 153 height 30
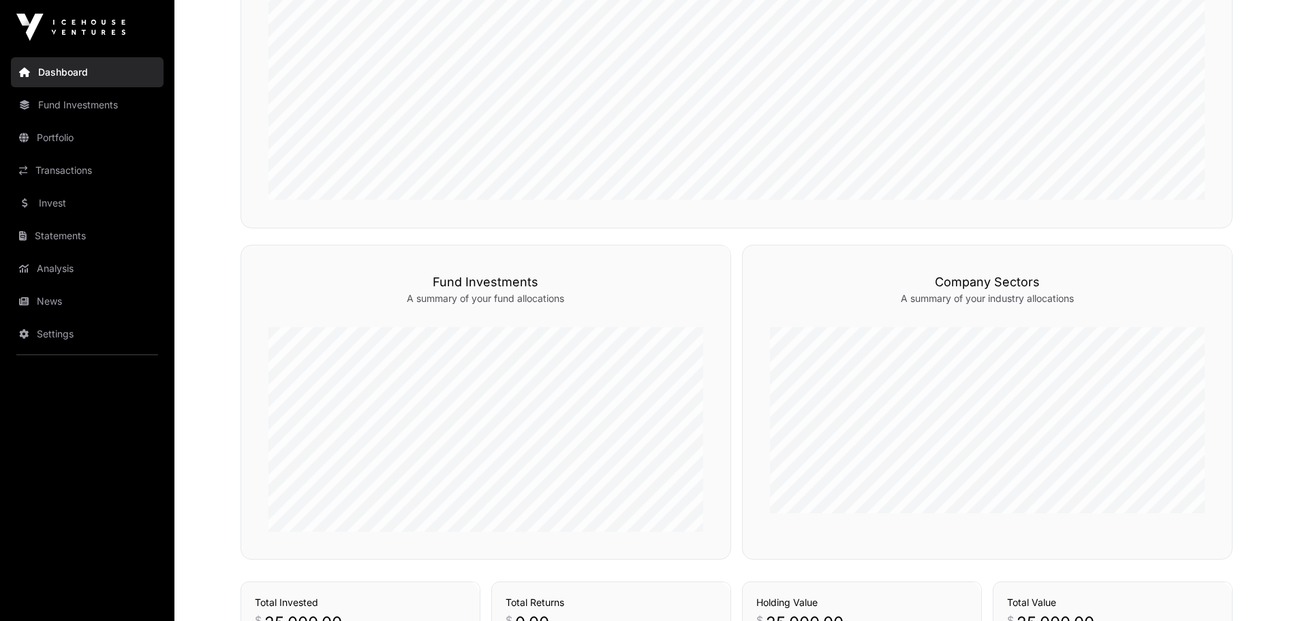
scroll to position [613, 0]
